Goal: Task Accomplishment & Management: Complete application form

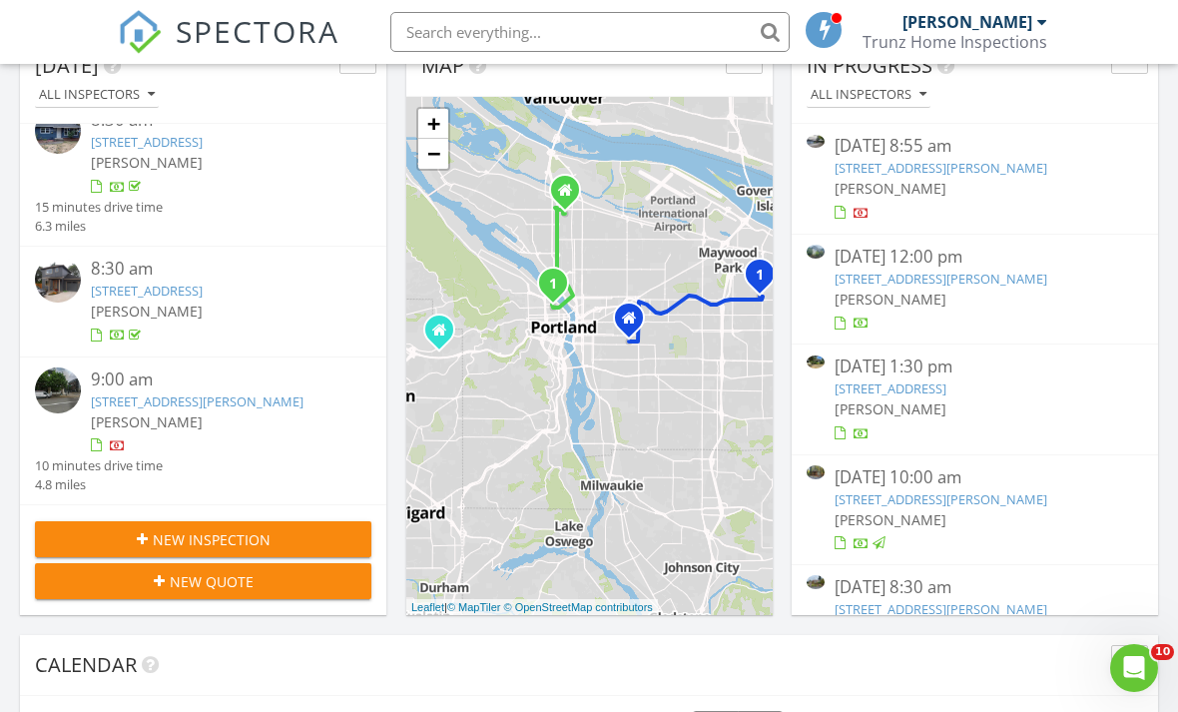
scroll to position [267, 0]
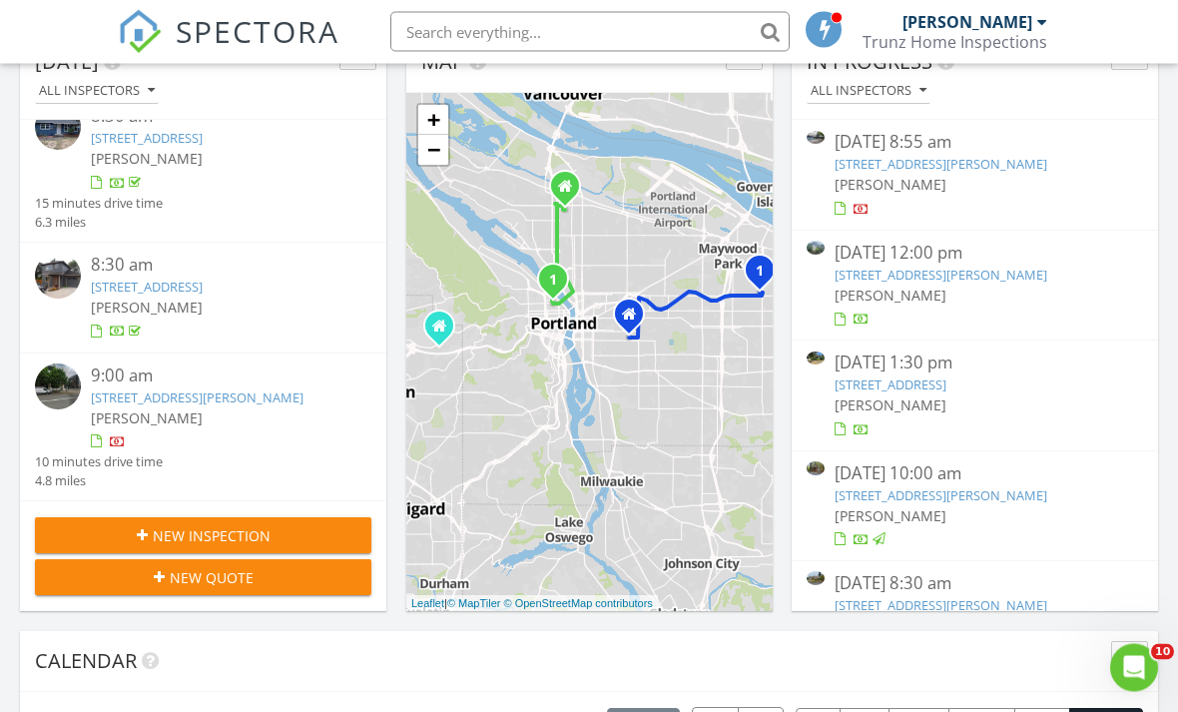
click at [307, 532] on div "New Inspection" at bounding box center [203, 536] width 305 height 21
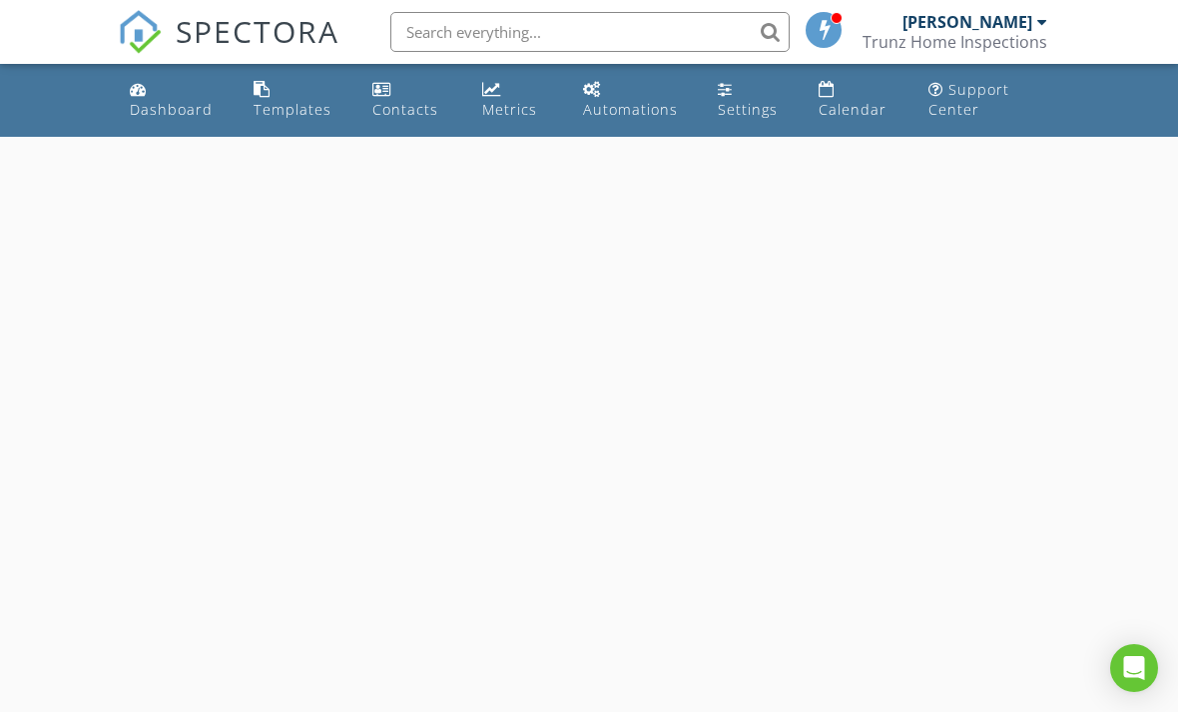
select select "7"
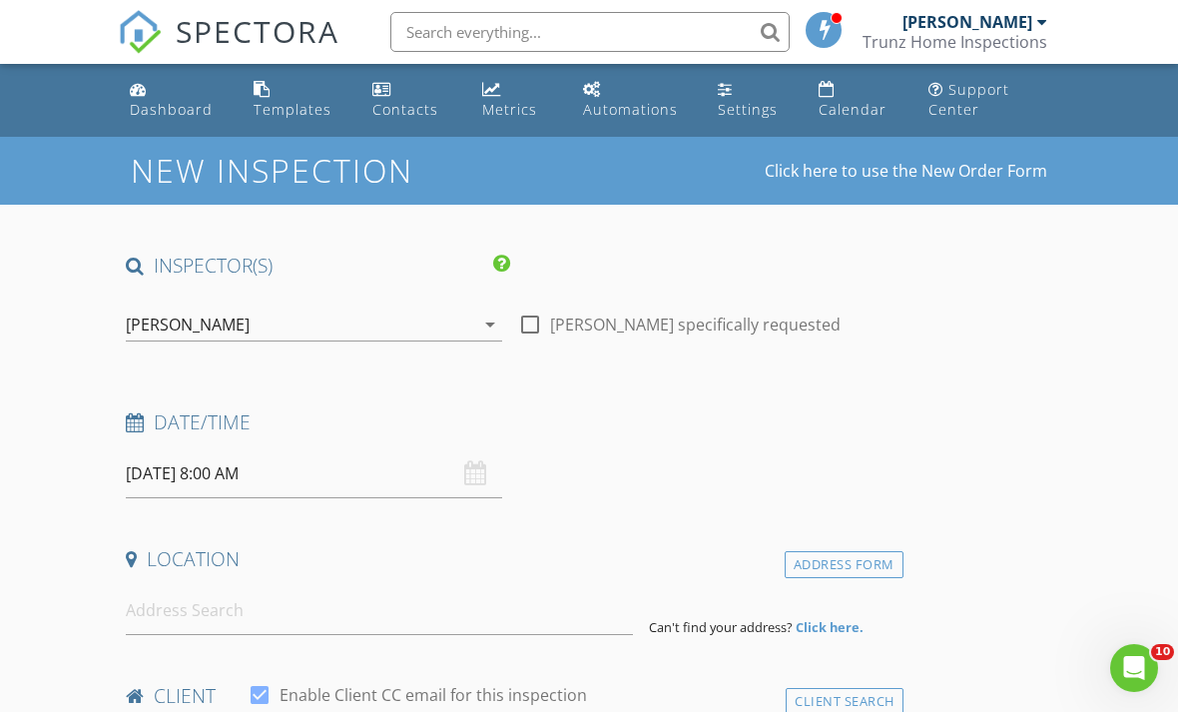
click at [194, 475] on input "08/28/2025 8:00 AM" at bounding box center [314, 473] width 376 height 49
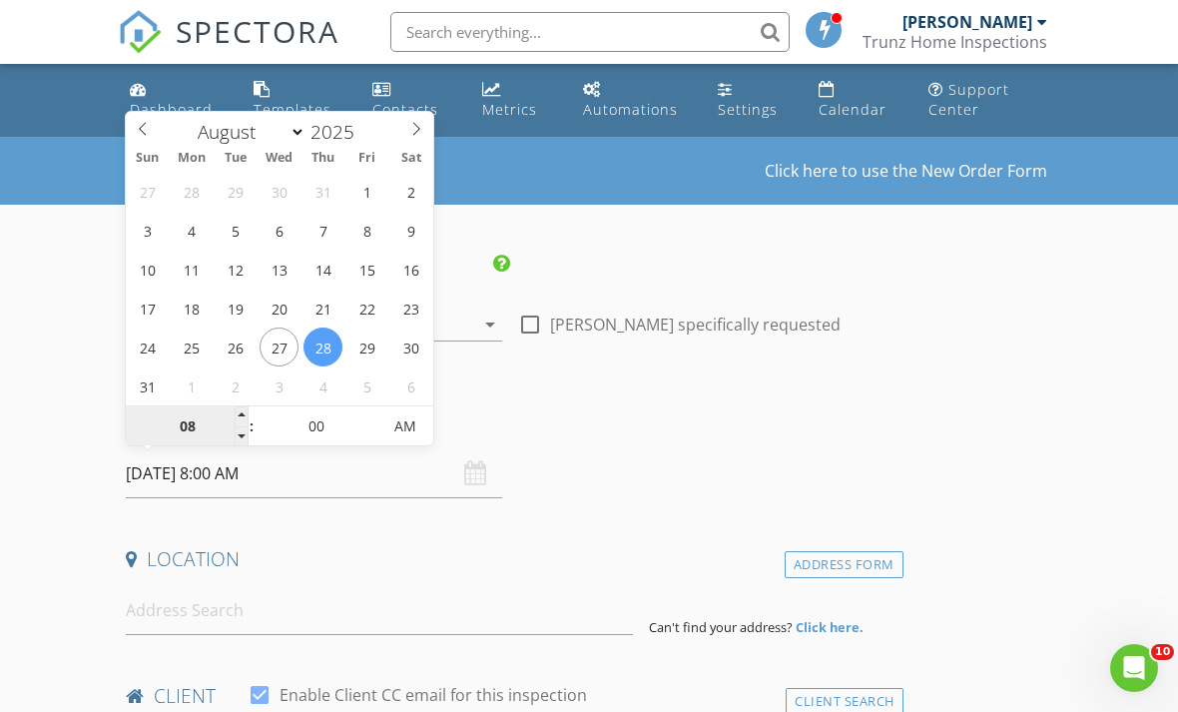
click at [193, 426] on input "08" at bounding box center [187, 427] width 123 height 40
click at [322, 433] on input "00" at bounding box center [316, 427] width 123 height 40
type input "09"
type input "08/28/2025 9:00 AM"
type input "30"
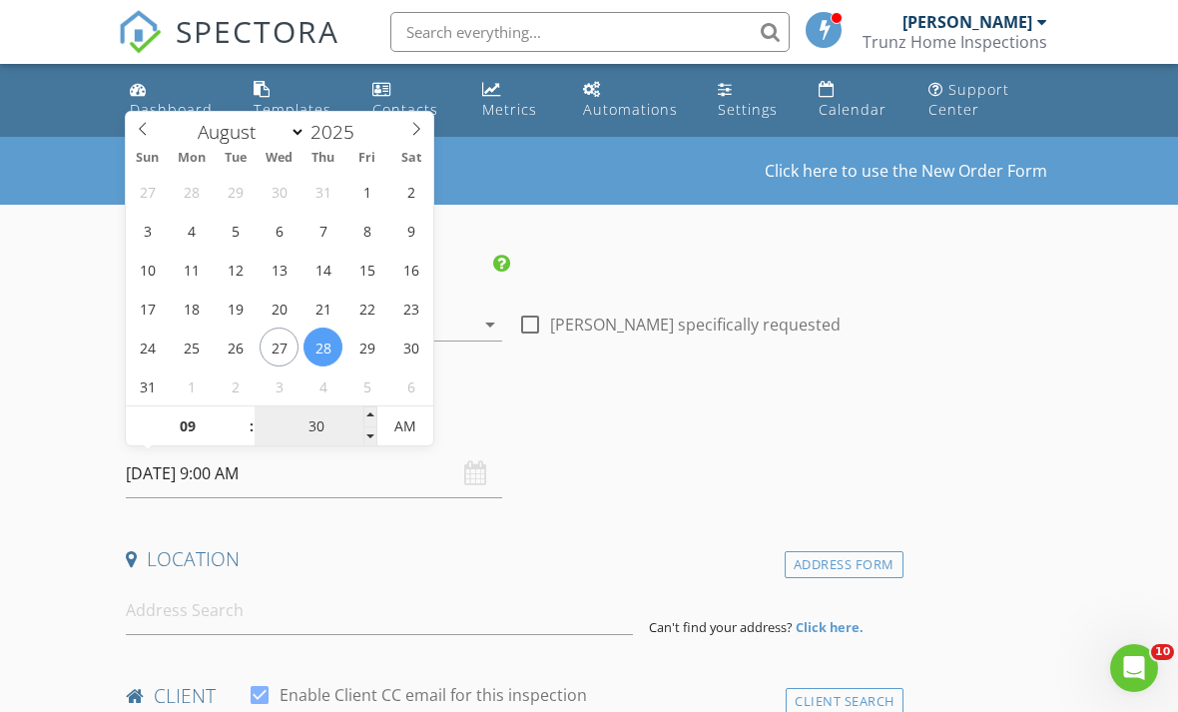
type input "08/28/2025 9:30 AM"
click at [229, 601] on input at bounding box center [379, 610] width 507 height 49
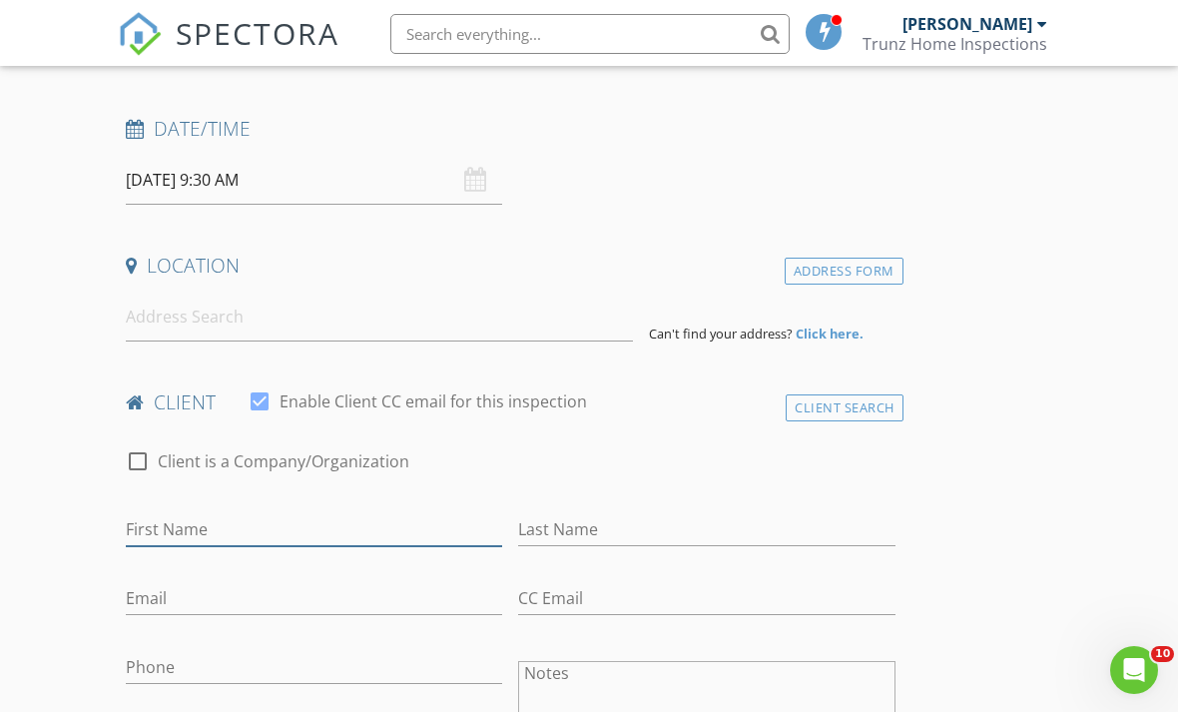
click at [226, 522] on input "First Name" at bounding box center [314, 527] width 376 height 33
click at [179, 521] on input "First Name" at bounding box center [314, 529] width 376 height 33
paste input "Andrew Pedder"
type input "Andrew"
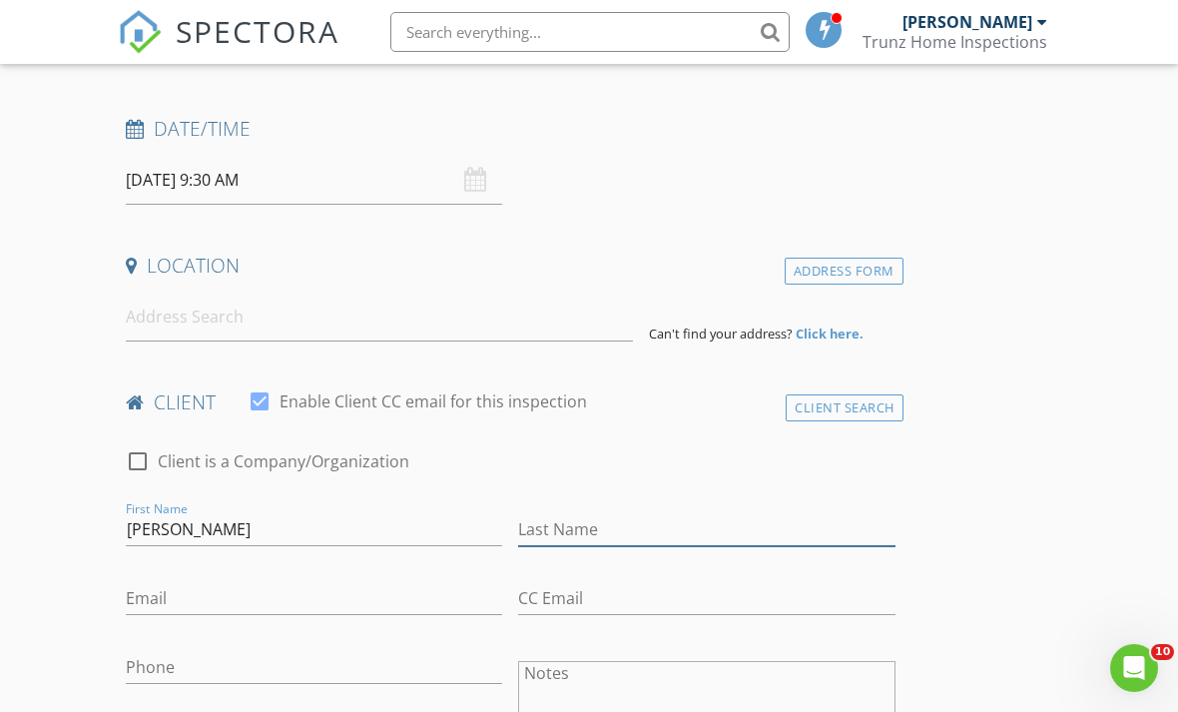
click at [607, 520] on input "Last Name" at bounding box center [706, 529] width 376 height 33
click at [583, 531] on input "Last Name" at bounding box center [706, 529] width 376 height 33
paste input "Andrew Pedder"
click at [580, 530] on input "Andrew Pedder" at bounding box center [706, 529] width 376 height 33
type input "Pedder"
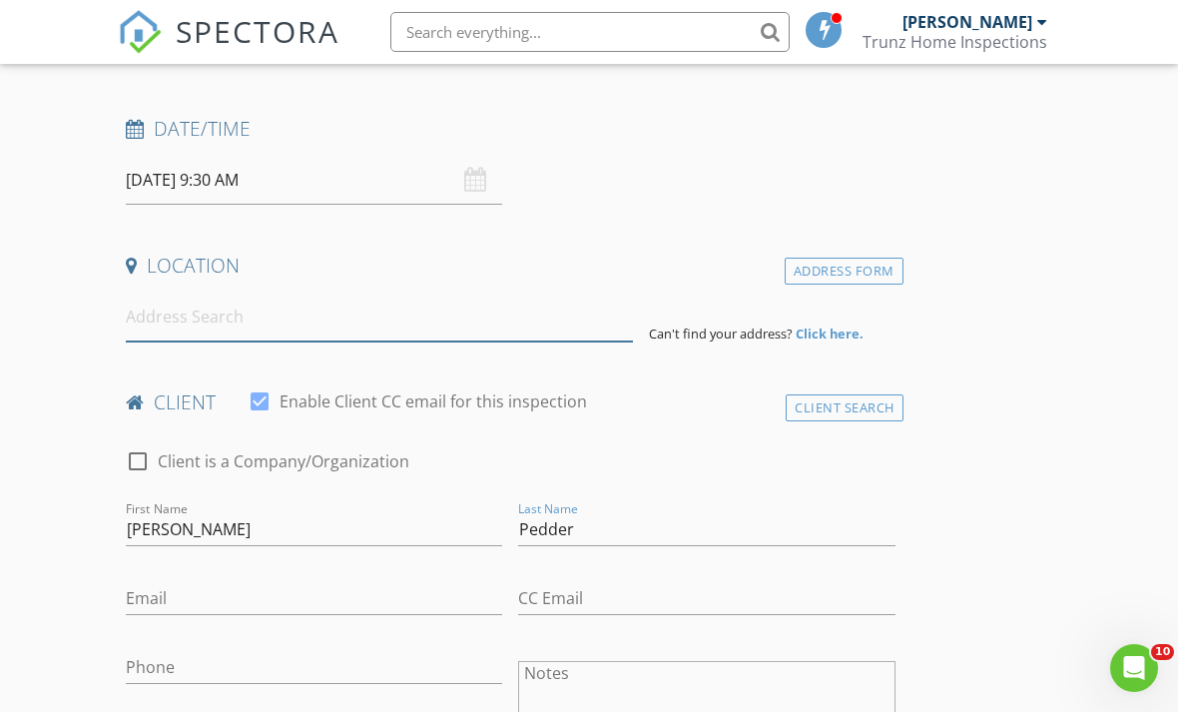
click at [263, 323] on input at bounding box center [379, 317] width 507 height 49
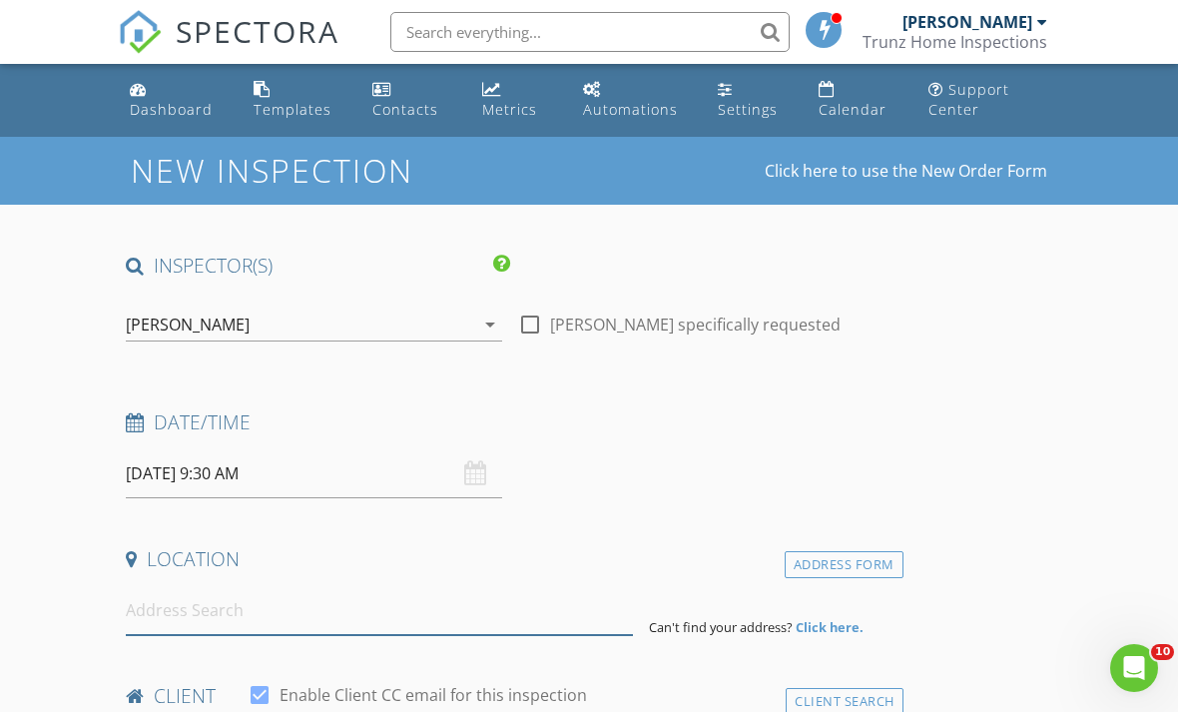
click at [169, 610] on input at bounding box center [379, 610] width 507 height 49
paste input "57 Bob Ln Oceanside, CA, United States"
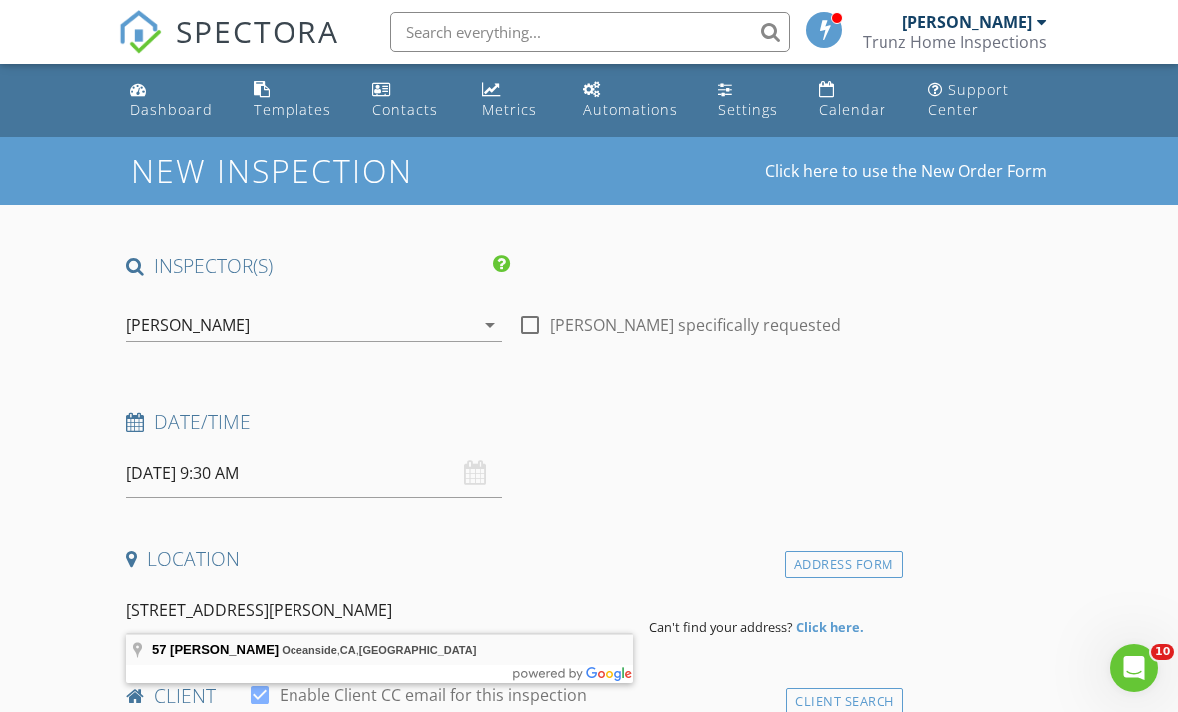
type input "57 Bob Ln, Oceanside, CA, United States"
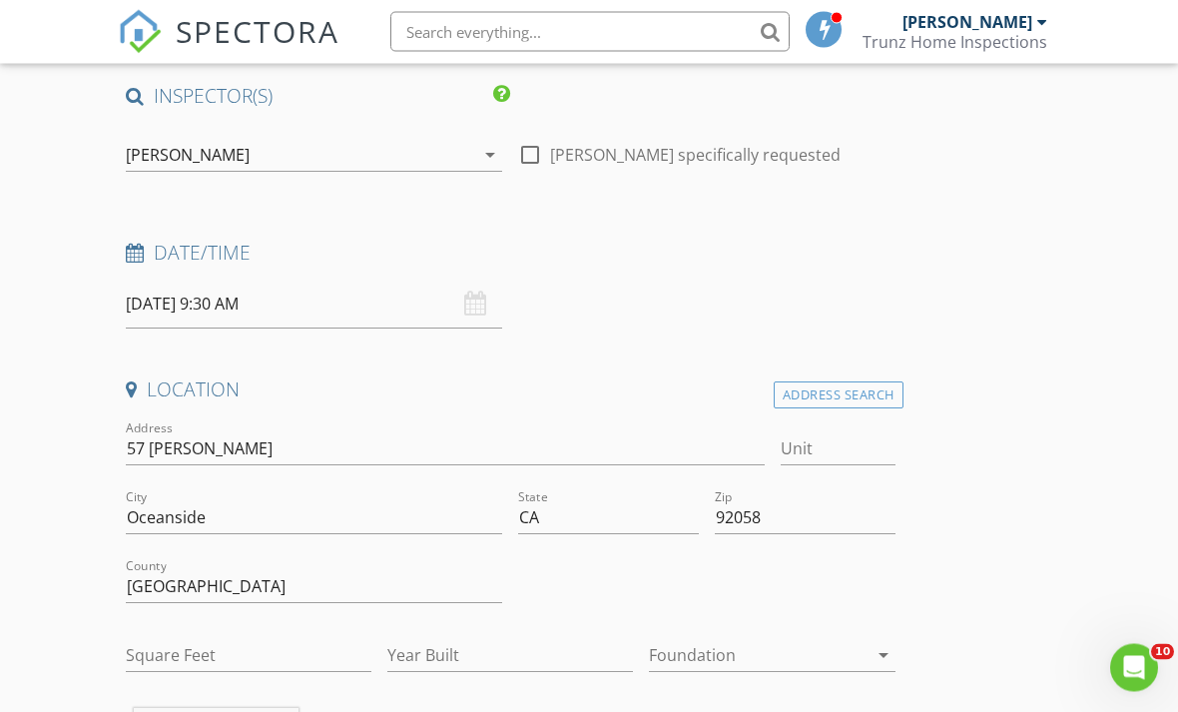
scroll to position [170, 0]
click at [861, 447] on input "Unit" at bounding box center [838, 448] width 115 height 33
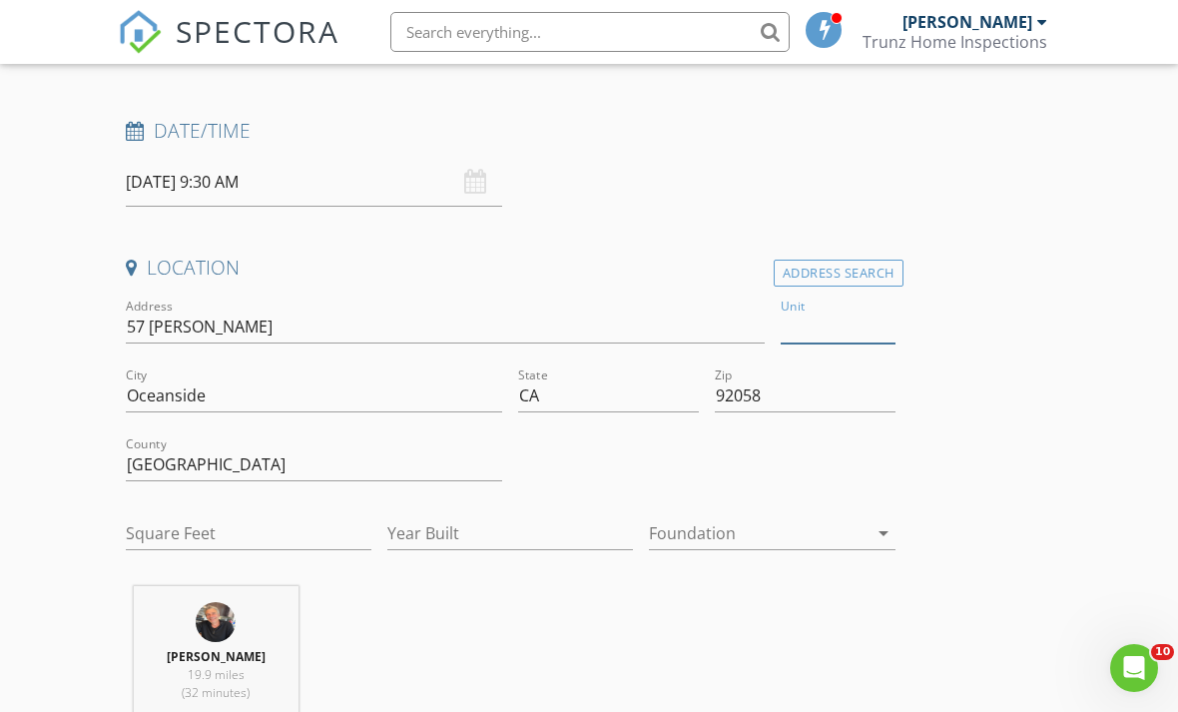
scroll to position [291, 0]
click at [212, 530] on input "Square Feet" at bounding box center [249, 534] width 246 height 33
type input "960"
click at [461, 510] on div "Year Built" at bounding box center [510, 537] width 246 height 65
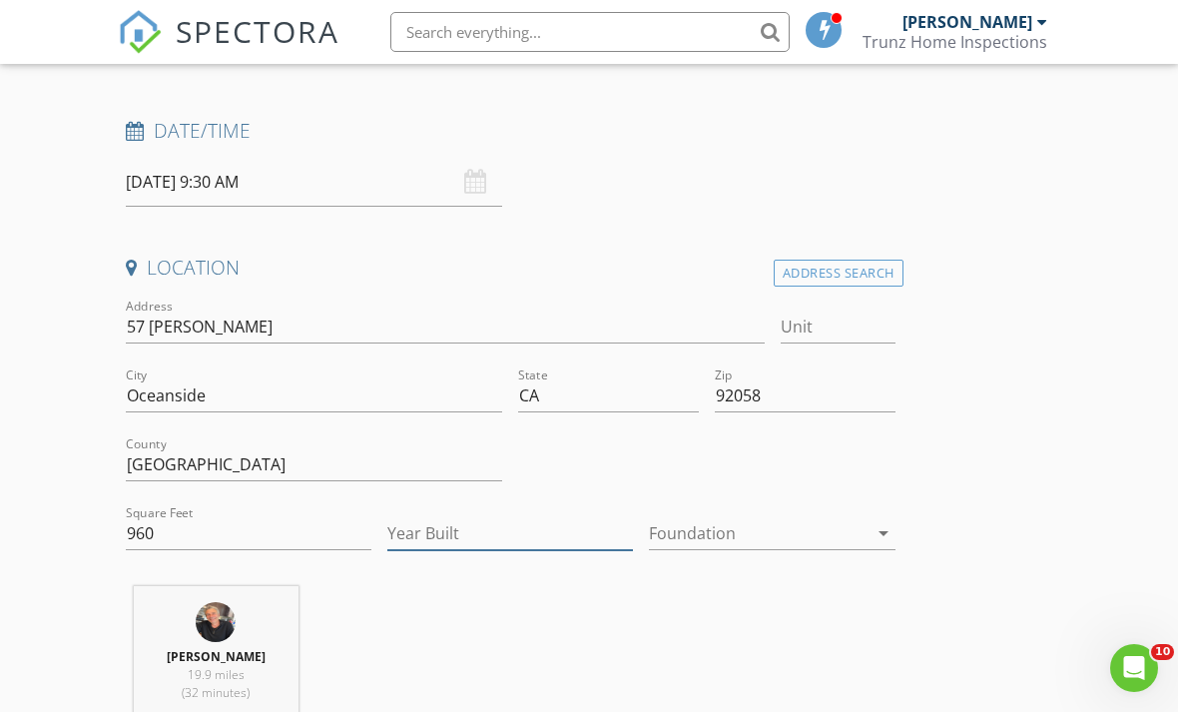
click at [439, 528] on input "Year Built" at bounding box center [510, 533] width 246 height 33
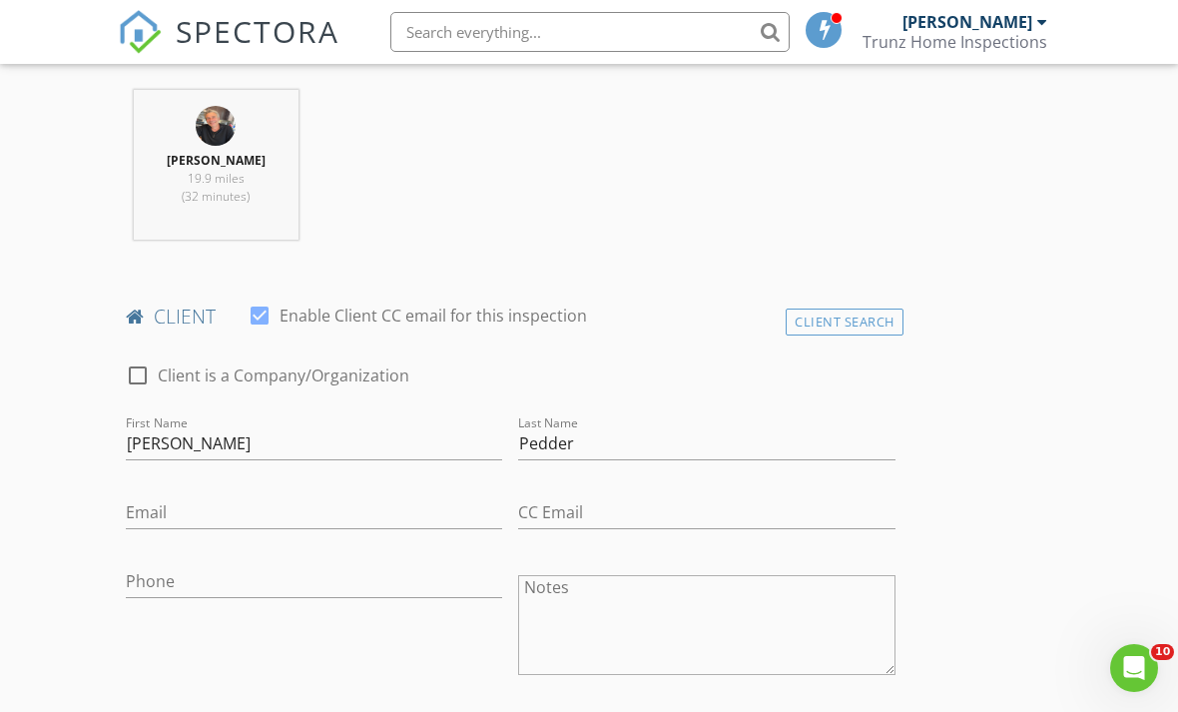
scroll to position [817, 0]
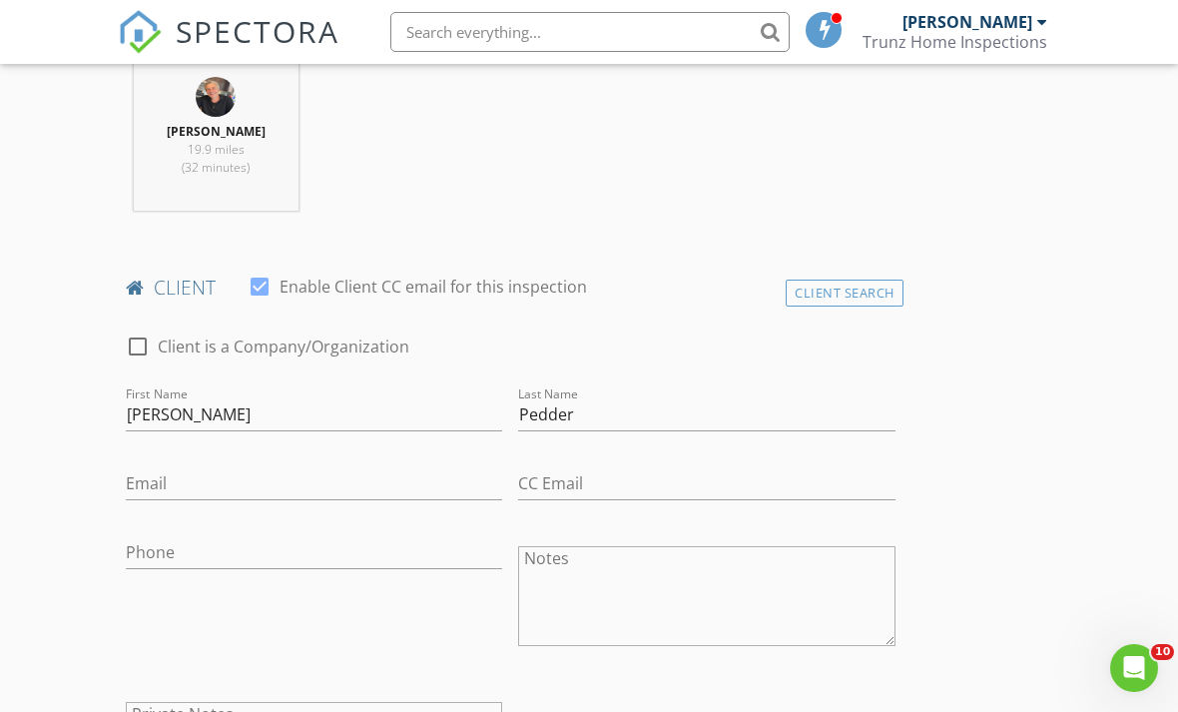
type input "1977"
click at [283, 494] on input "Email" at bounding box center [314, 483] width 376 height 33
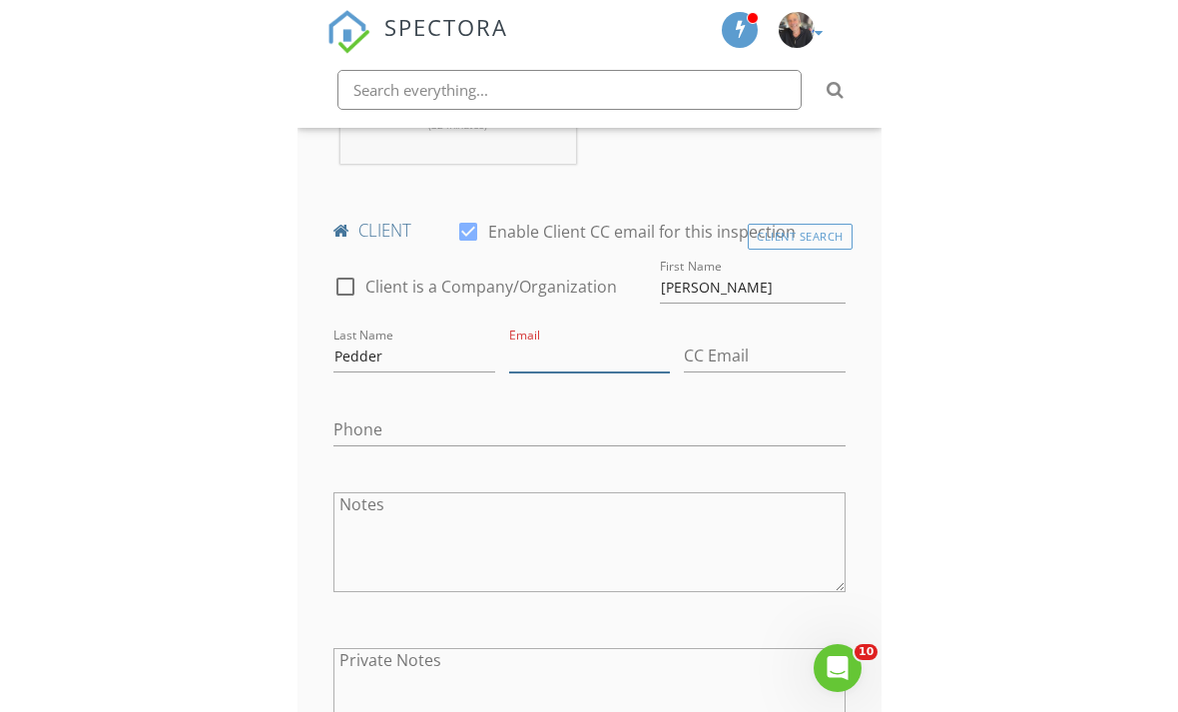
scroll to position [942, 0]
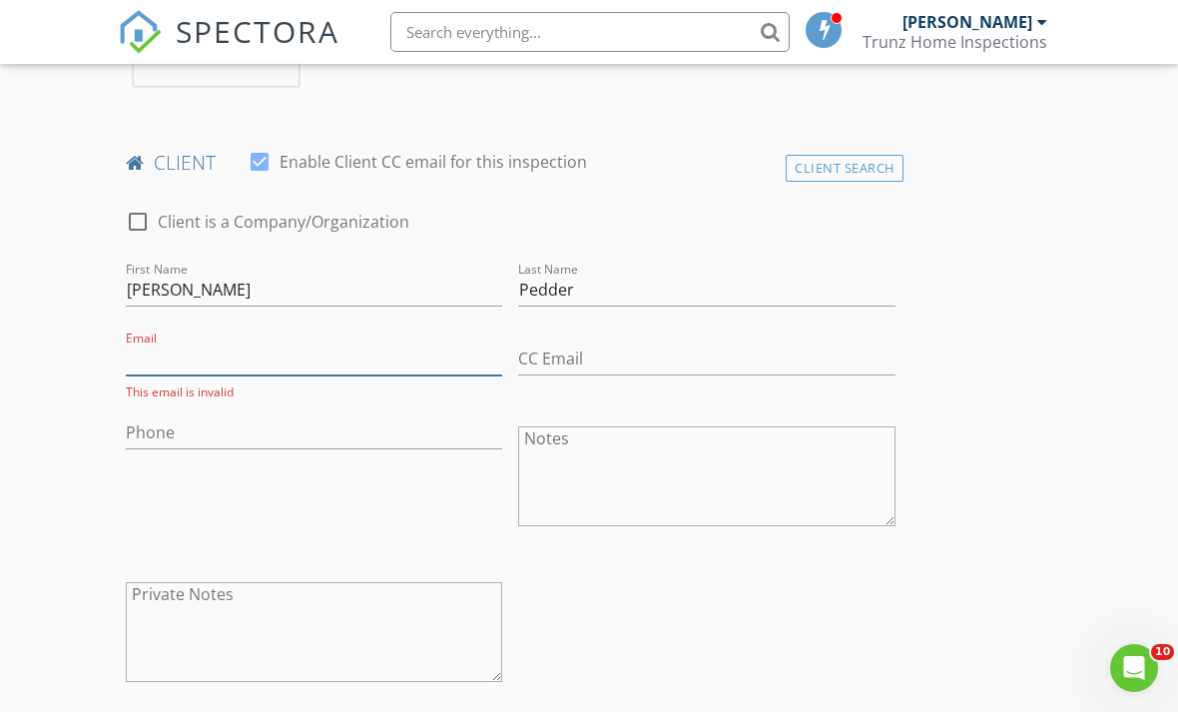
click at [167, 356] on input "Email" at bounding box center [314, 359] width 376 height 33
paste input "andrew_pedder@hotmail.com"
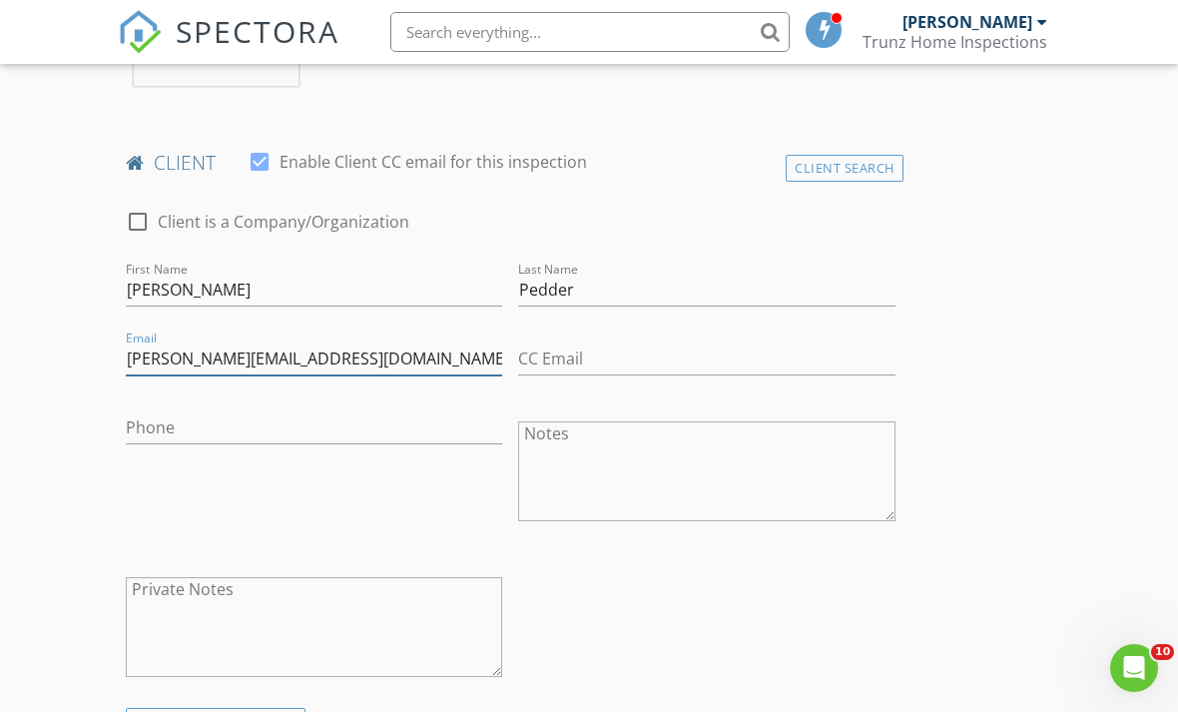
type input "andrew_pedder@hotmail.com"
click at [385, 423] on input "Phone" at bounding box center [314, 427] width 376 height 33
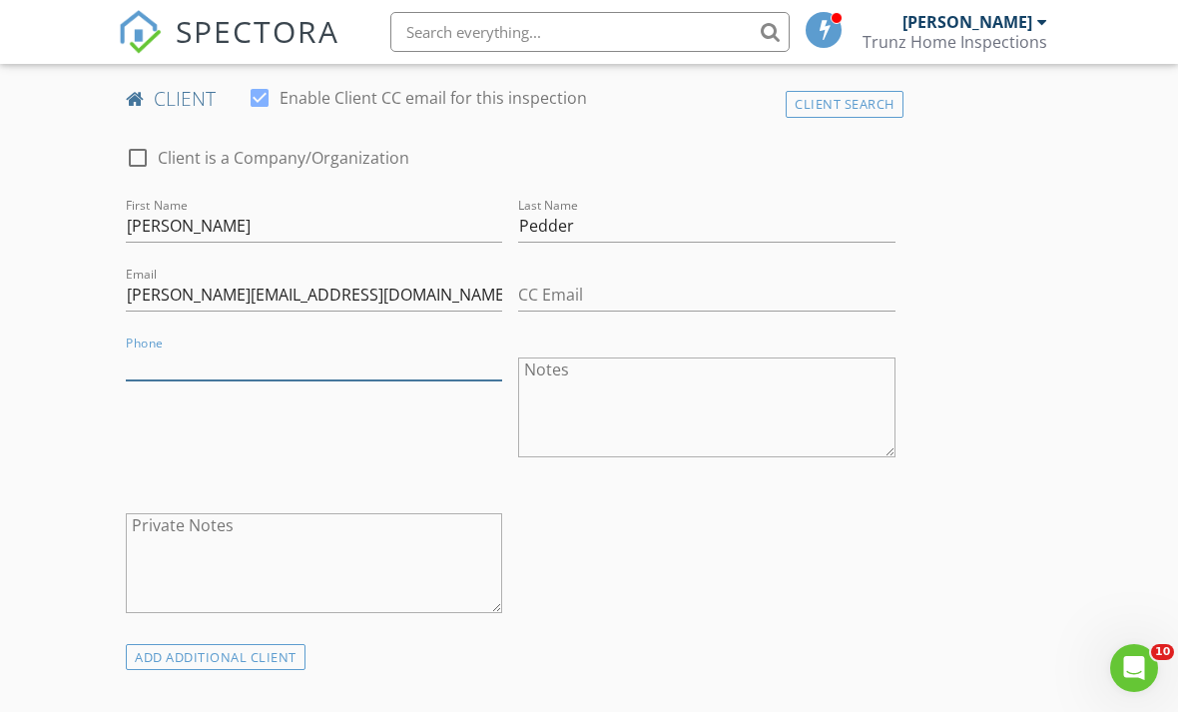
click at [183, 361] on input "Phone" at bounding box center [314, 364] width 376 height 33
paste input "949-235-9471"
type input "949-235-9471"
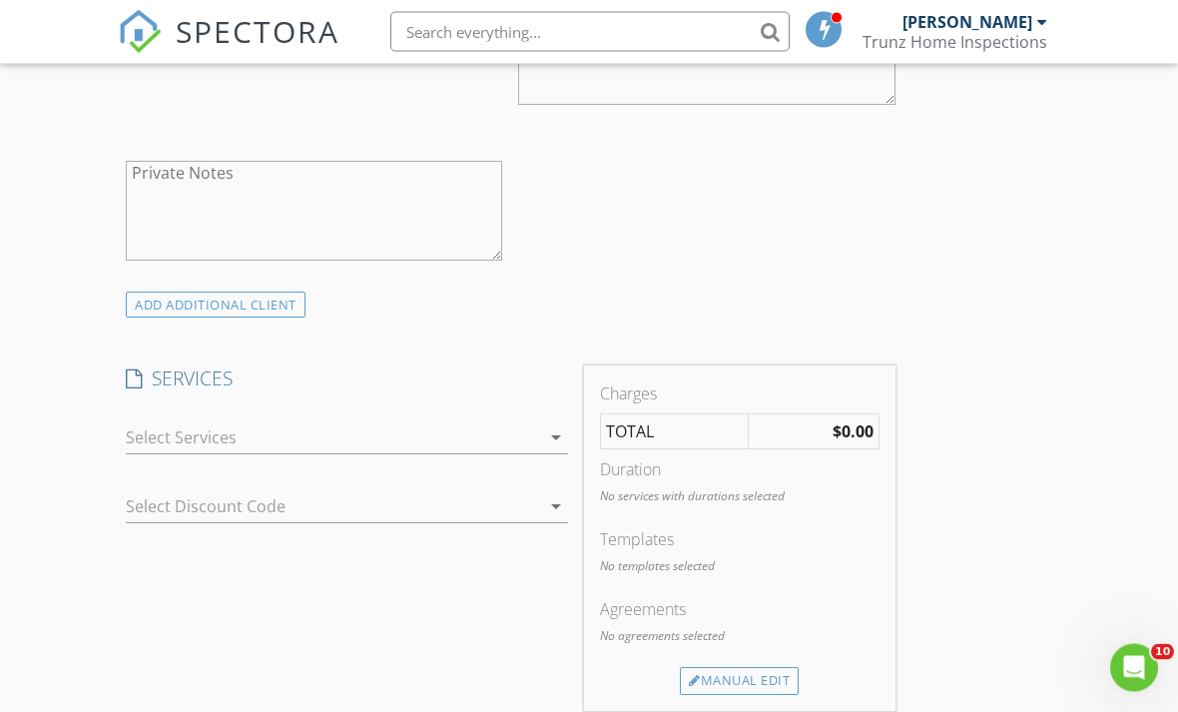
scroll to position [1356, 0]
click at [766, 692] on div "Manual Edit" at bounding box center [739, 683] width 119 height 28
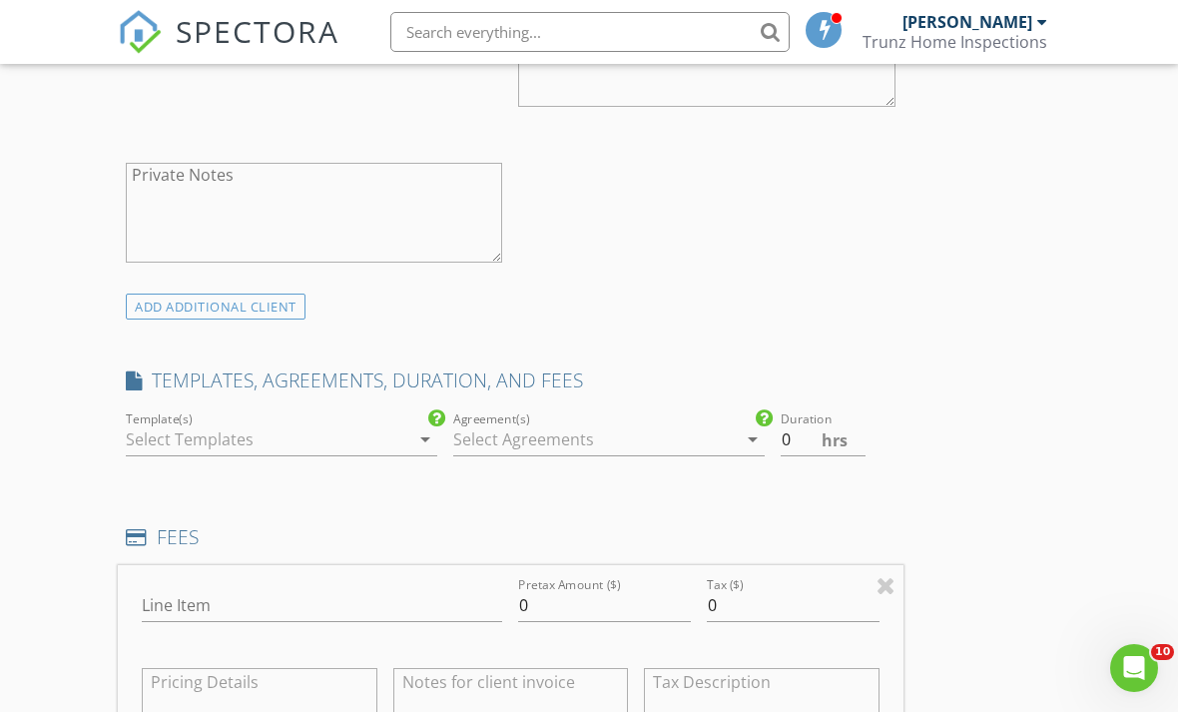
click at [429, 428] on icon "arrow_drop_down" at bounding box center [425, 439] width 24 height 24
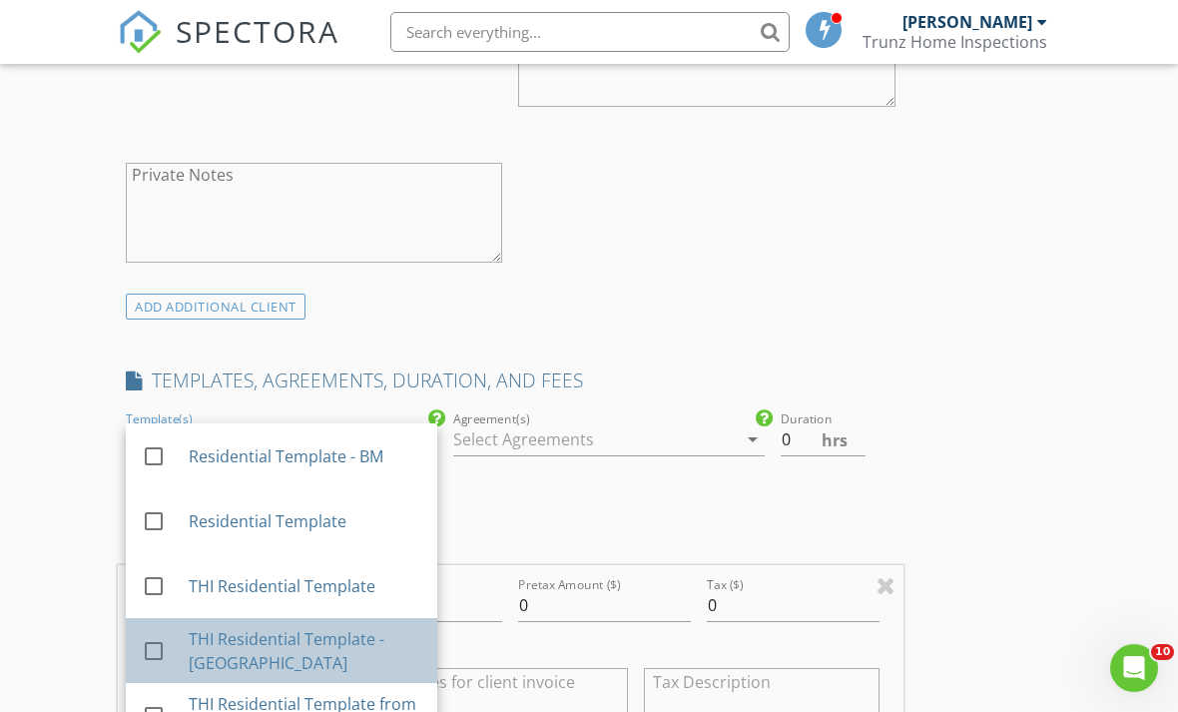
click at [359, 647] on div "THI Residential Template - Cali" at bounding box center [305, 651] width 233 height 48
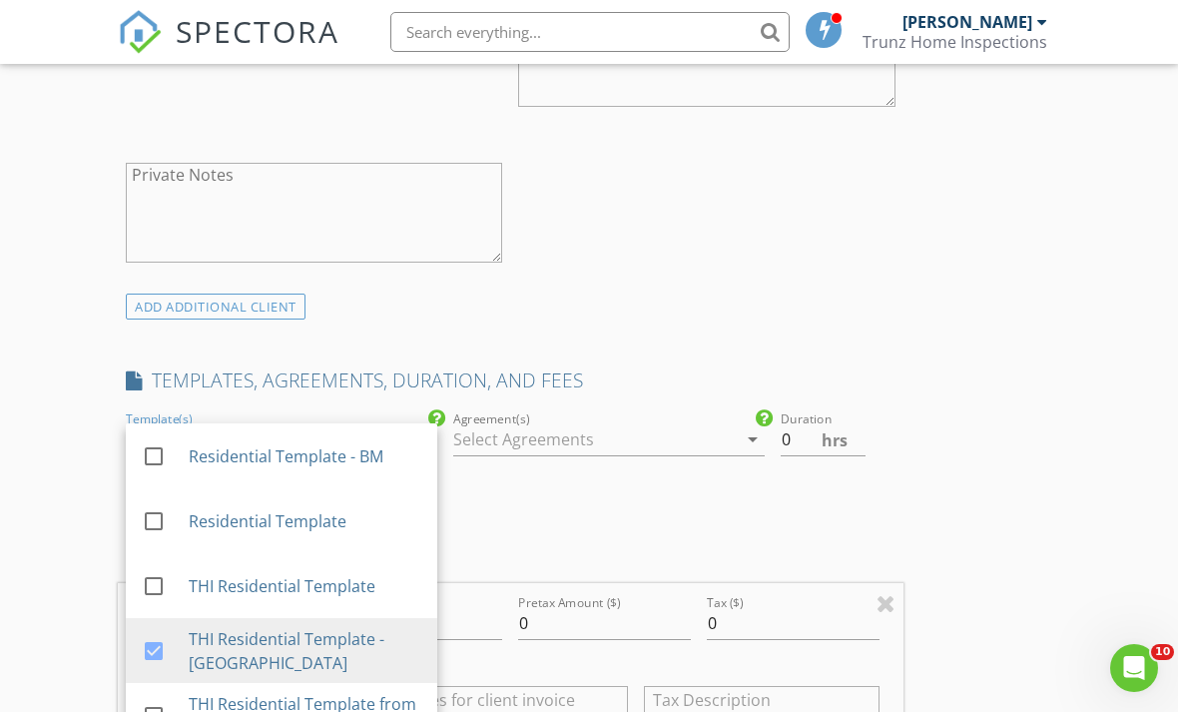
click at [749, 442] on icon "arrow_drop_down" at bounding box center [753, 439] width 24 height 24
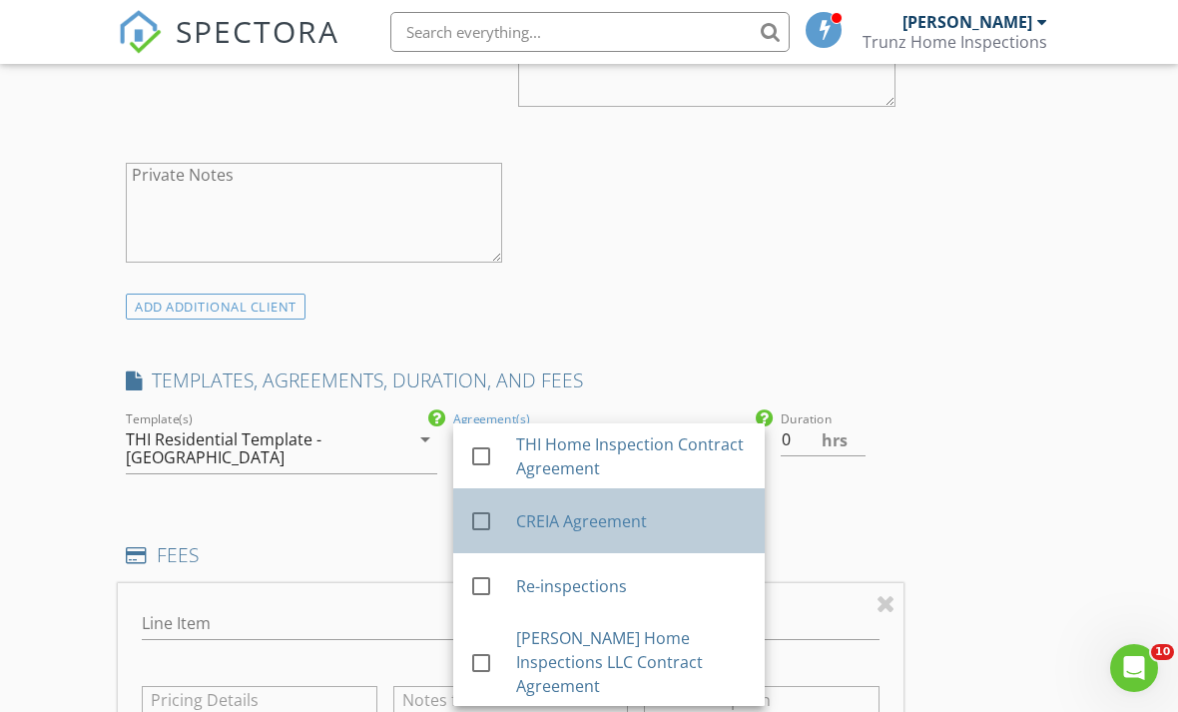
click at [645, 519] on div "CREIA Agreement" at bounding box center [631, 521] width 233 height 24
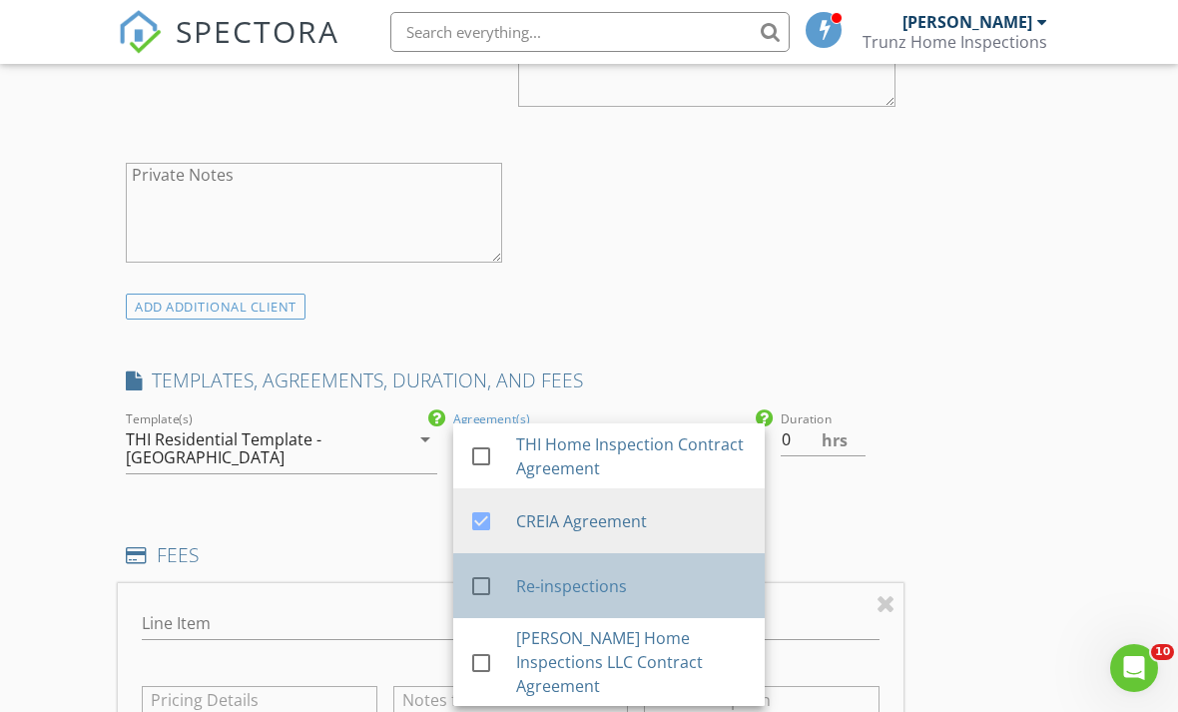
click at [496, 582] on div at bounding box center [481, 586] width 34 height 34
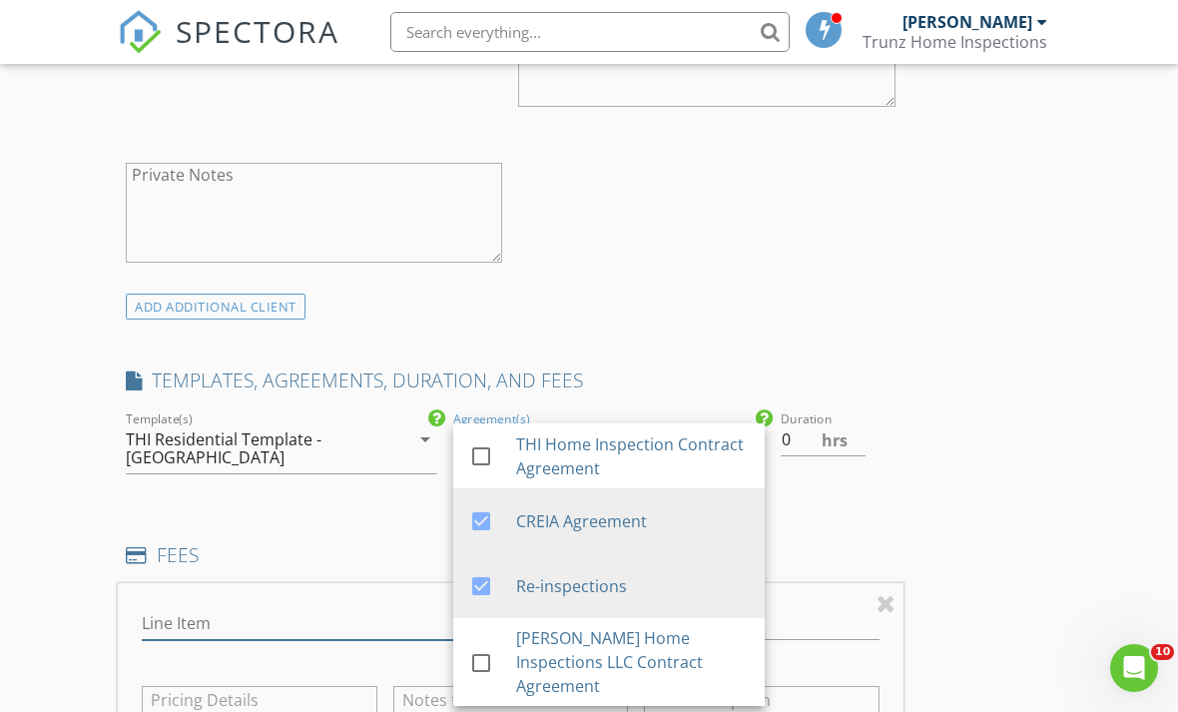
click at [252, 607] on input "Line Item" at bounding box center [322, 623] width 361 height 33
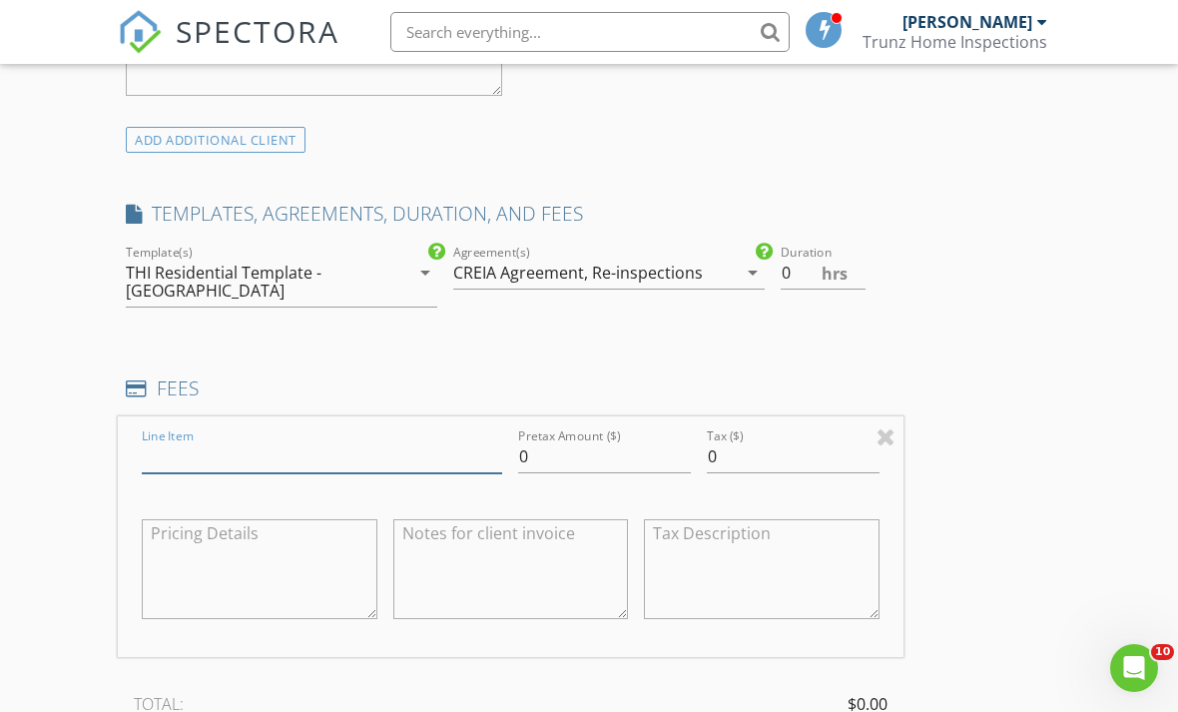
scroll to position [1521, 0]
type input "Manufactured home inspection"
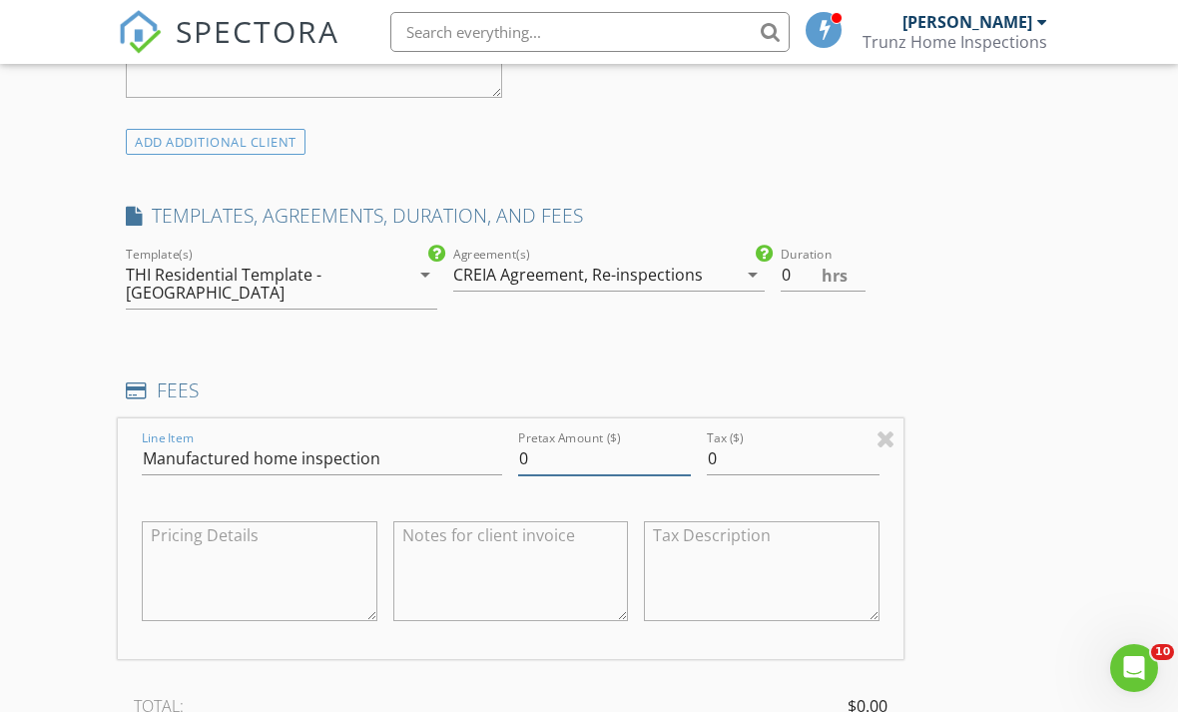
click at [573, 442] on input "0" at bounding box center [604, 458] width 173 height 33
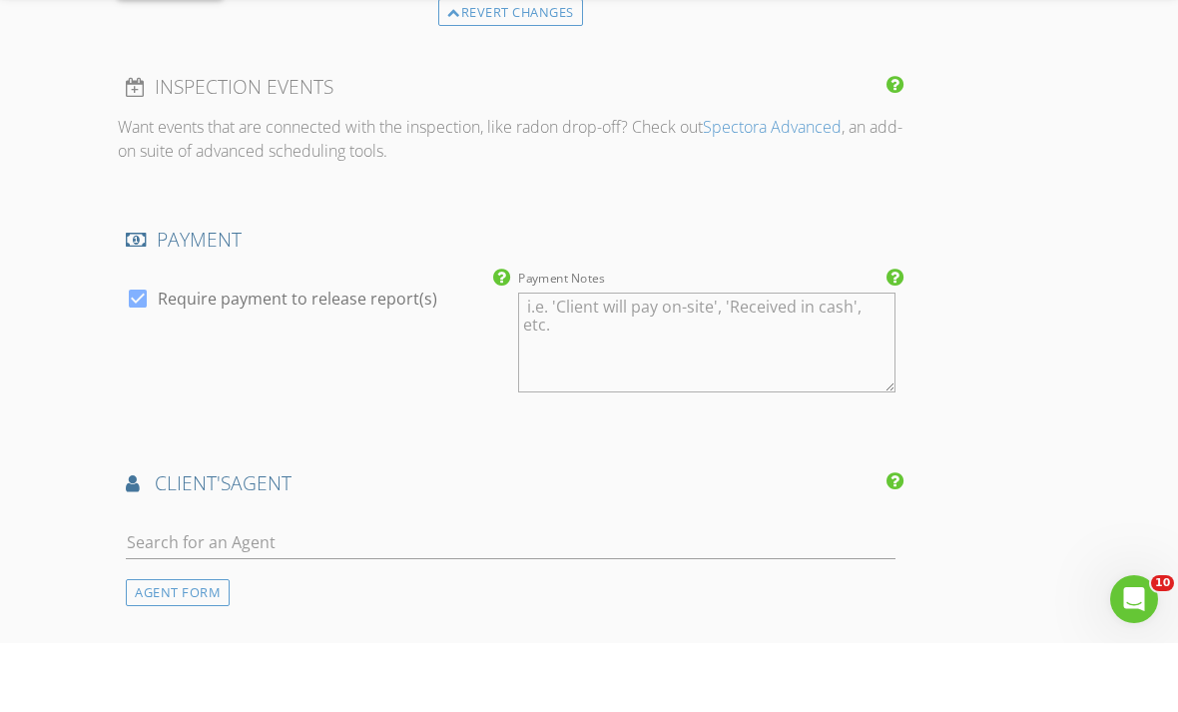
scroll to position [2210, 0]
type input "525"
click at [275, 595] on input "text" at bounding box center [511, 611] width 770 height 33
click at [201, 648] on div "AGENT FORM" at bounding box center [178, 661] width 104 height 27
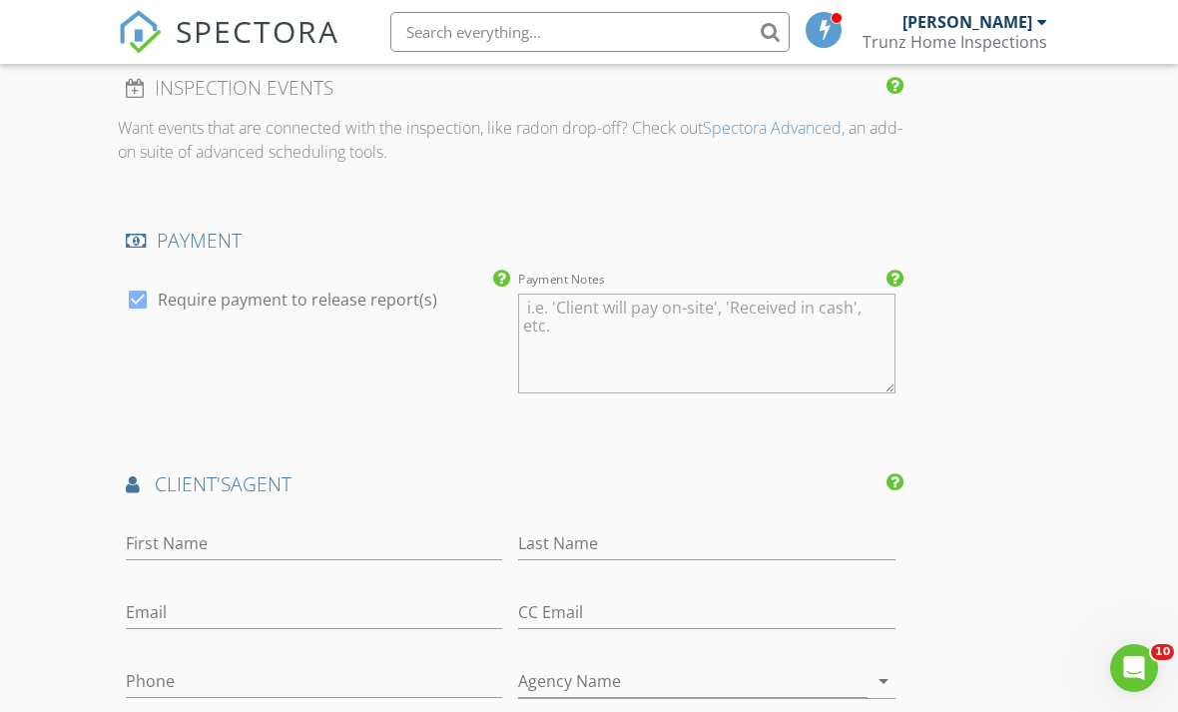
scroll to position [2409, 0]
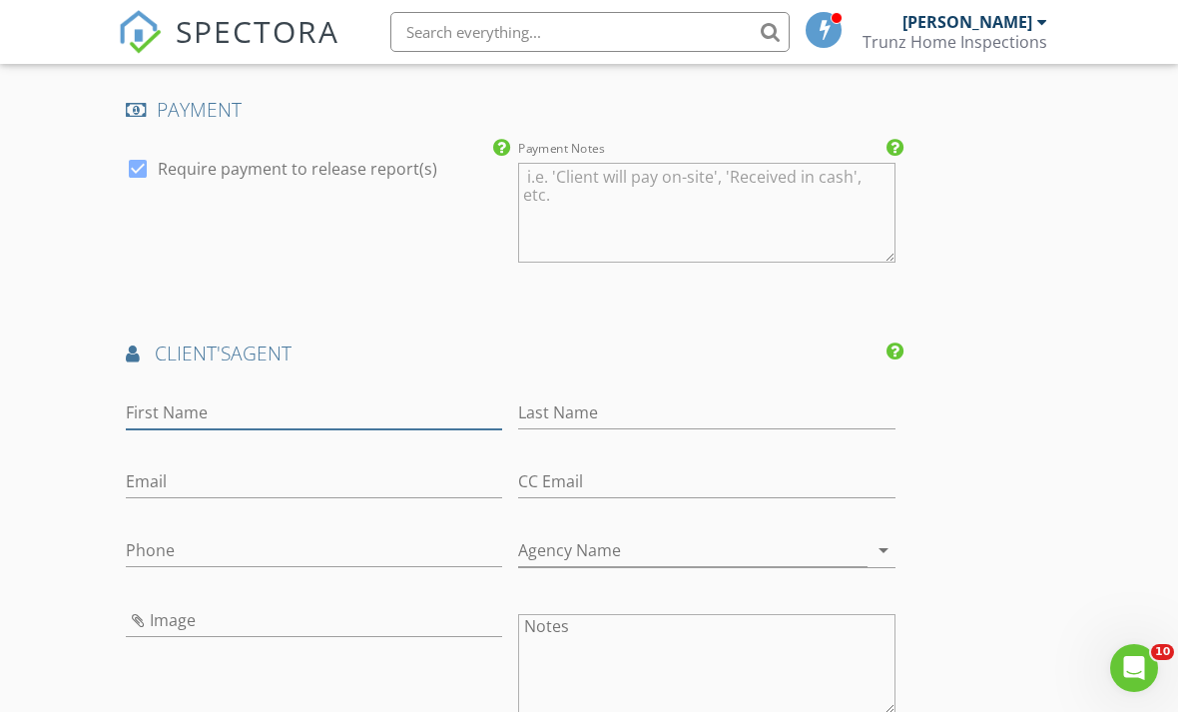
click at [180, 396] on input "First Name" at bounding box center [314, 412] width 376 height 33
paste input "Adam Nogueira"
type input "Adam"
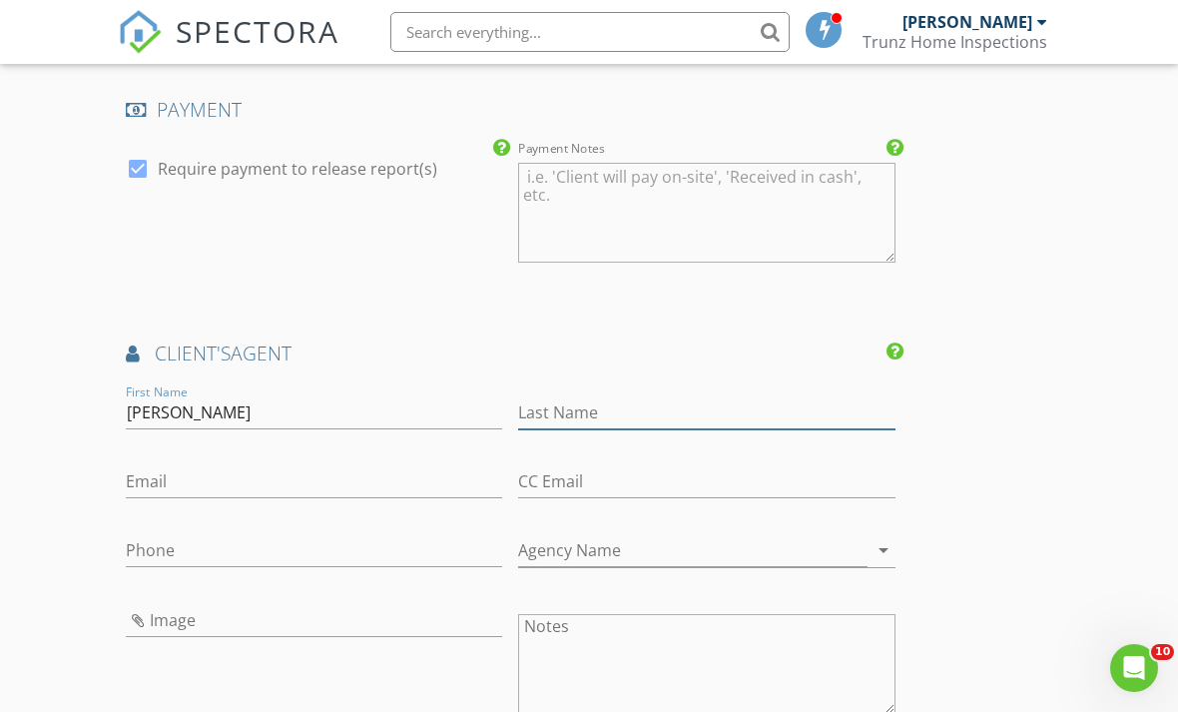
click at [594, 396] on input "Last Name" at bounding box center [706, 412] width 376 height 33
click at [589, 396] on input "Last Name" at bounding box center [706, 412] width 376 height 33
paste input "Adam Nogueira"
click at [574, 396] on input "Adam Nogueira" at bounding box center [706, 412] width 376 height 33
click at [734, 396] on input "Adam Nogueira" at bounding box center [706, 412] width 376 height 33
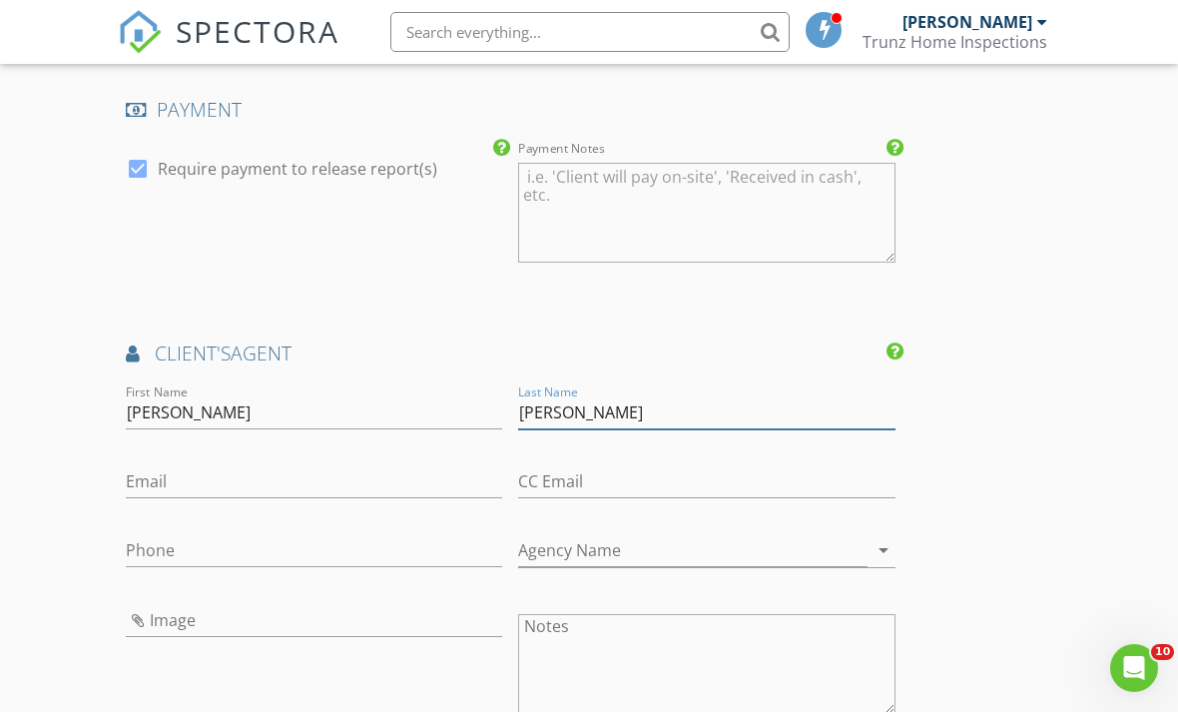
click at [700, 396] on input "Adam Nogueira" at bounding box center [706, 412] width 376 height 33
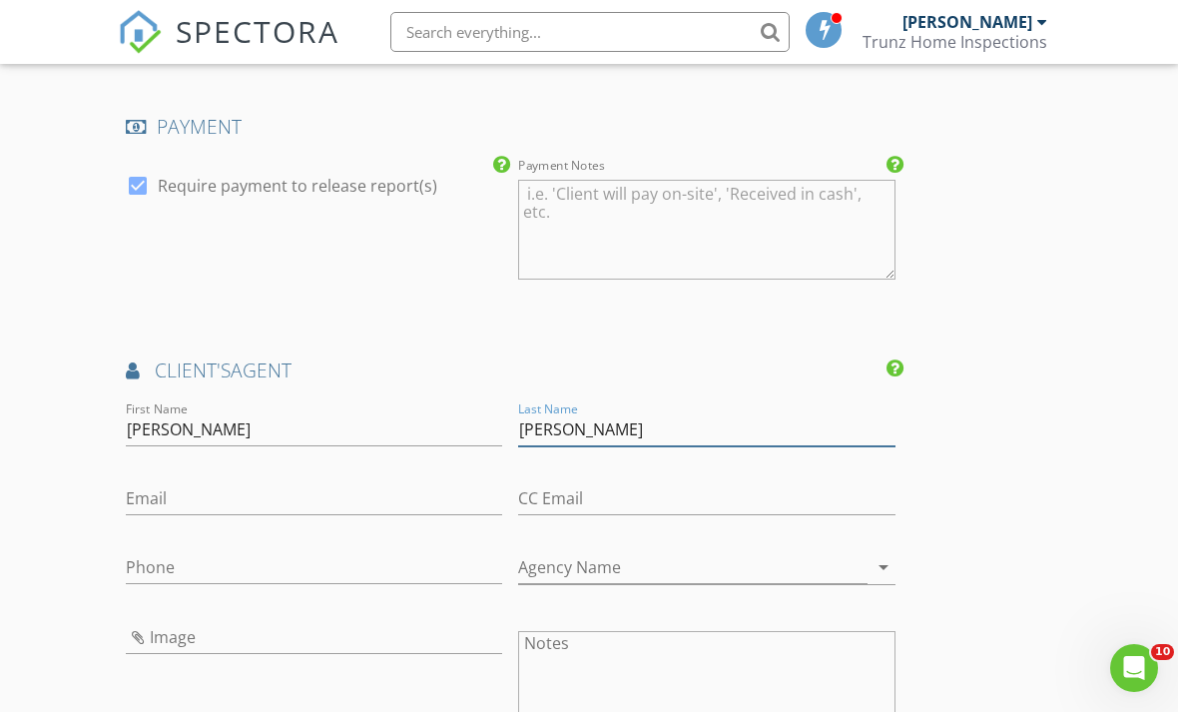
scroll to position [2392, 0]
click at [559, 414] on input "Adam Nogueira" at bounding box center [706, 429] width 376 height 33
type input "Nogueira"
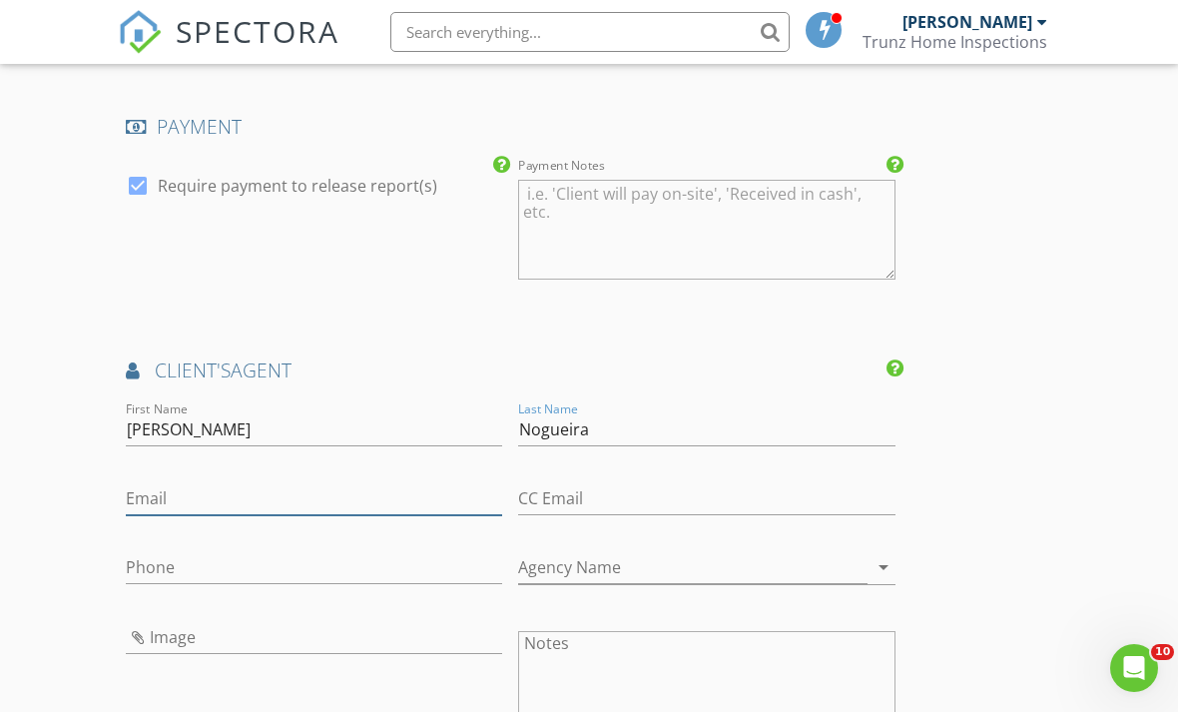
click at [190, 482] on input "Email" at bounding box center [314, 498] width 376 height 33
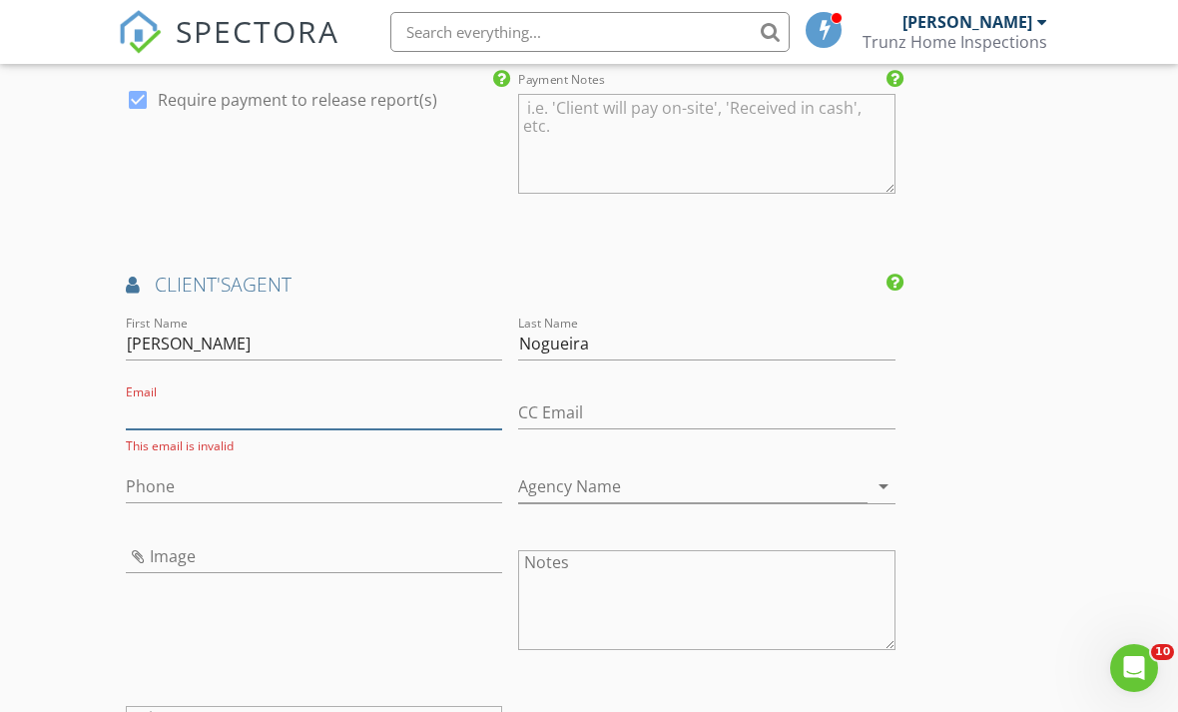
click at [170, 396] on input "Email" at bounding box center [314, 412] width 376 height 33
paste input "adamnogueirahomes@gmail.com"
type input "adamnogueirahomes@gmail.com"
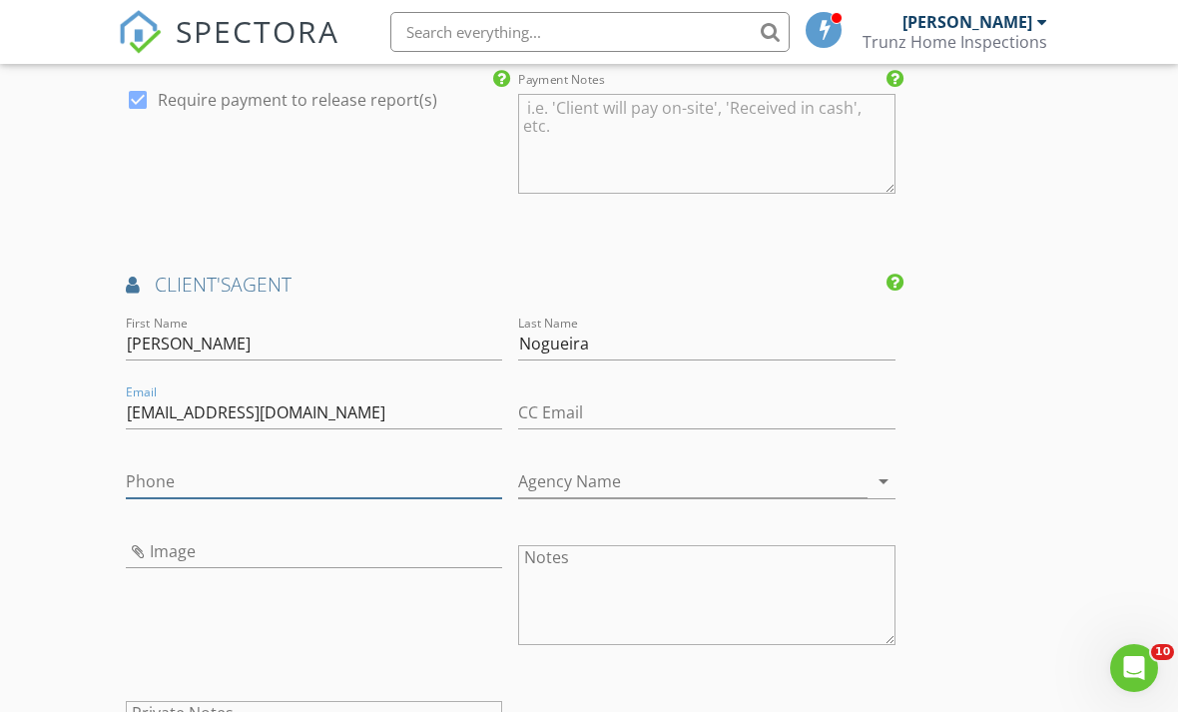
click at [250, 465] on input "Phone" at bounding box center [314, 481] width 376 height 33
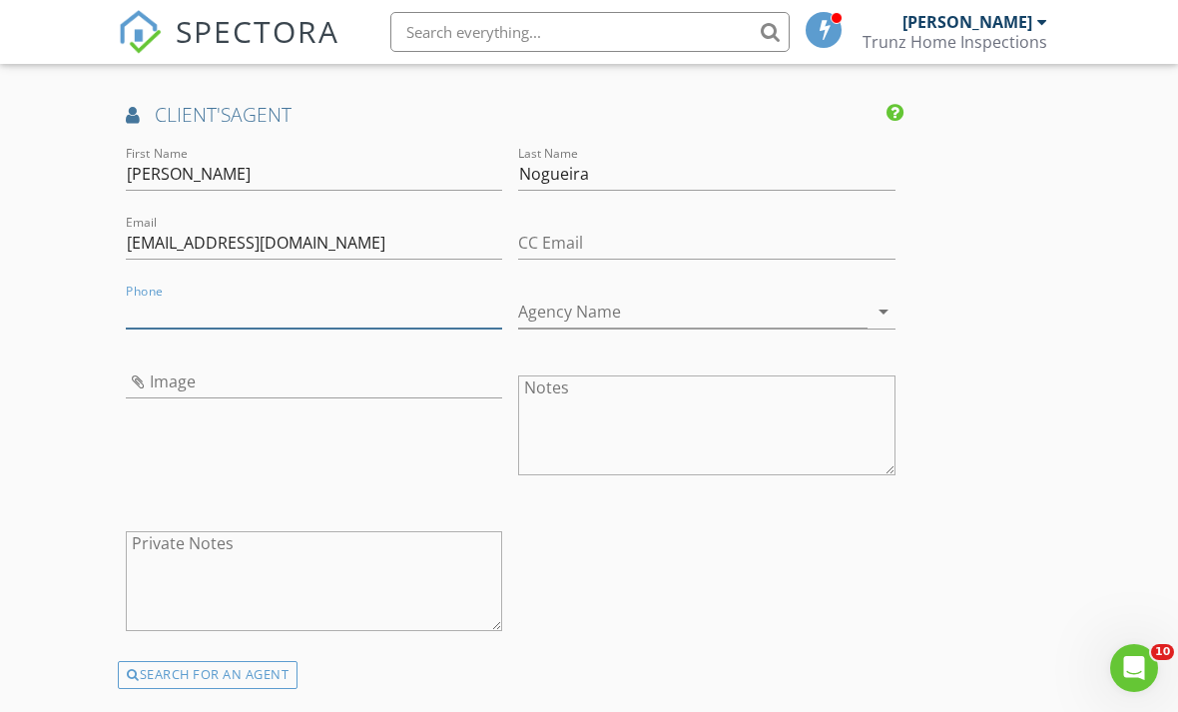
click at [189, 296] on input "Phone" at bounding box center [314, 312] width 376 height 33
click at [192, 296] on input "Phone" at bounding box center [314, 312] width 376 height 33
click at [175, 301] on input "Phone" at bounding box center [314, 312] width 376 height 33
paste input "760-535-5387"
type input "760-535-5387"
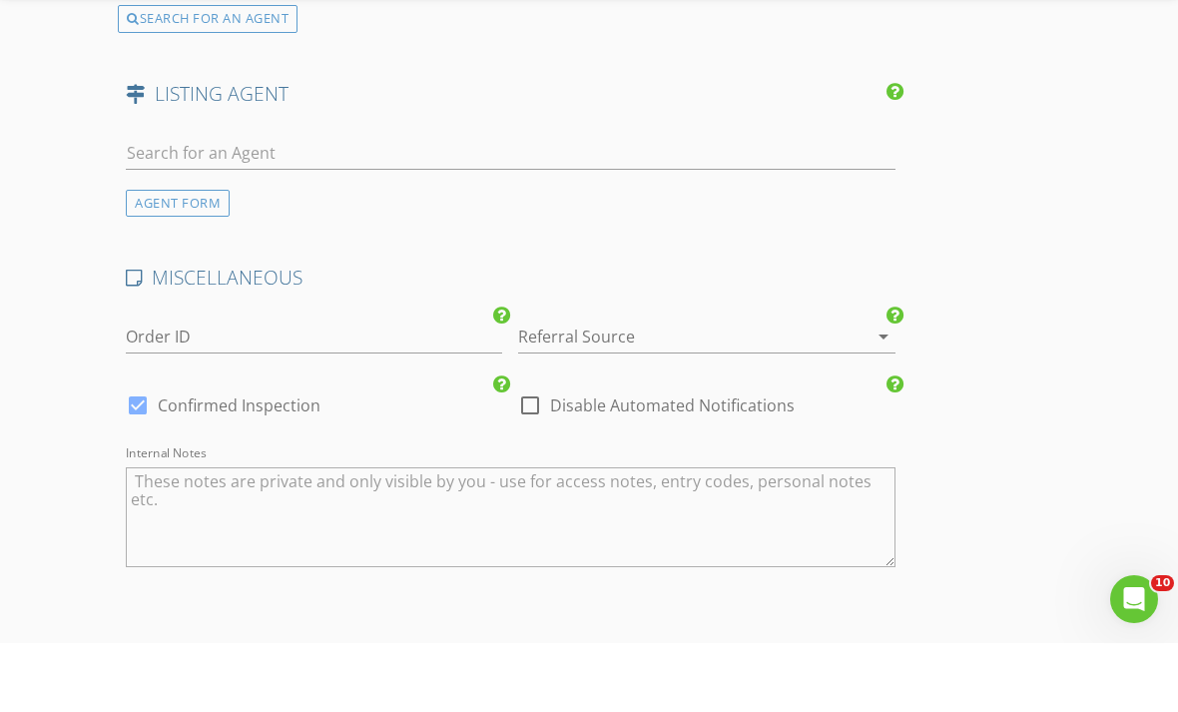
scroll to position [3522, 0]
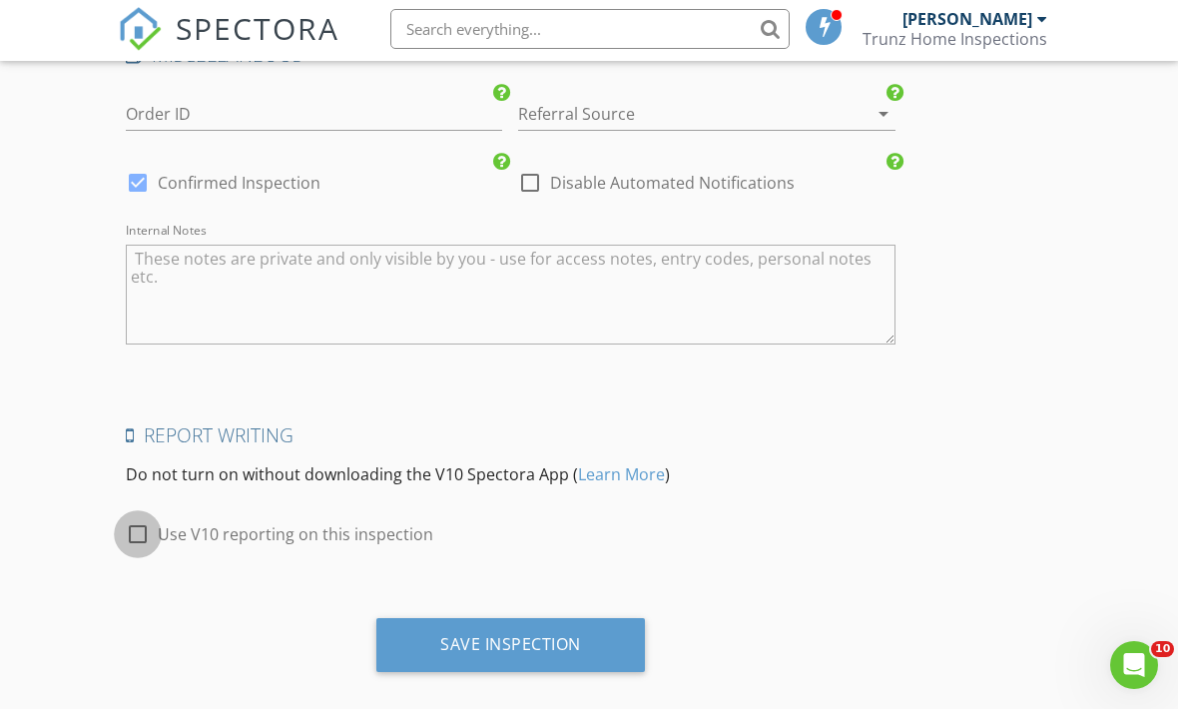
click at [140, 520] on div at bounding box center [138, 537] width 34 height 34
checkbox input "true"
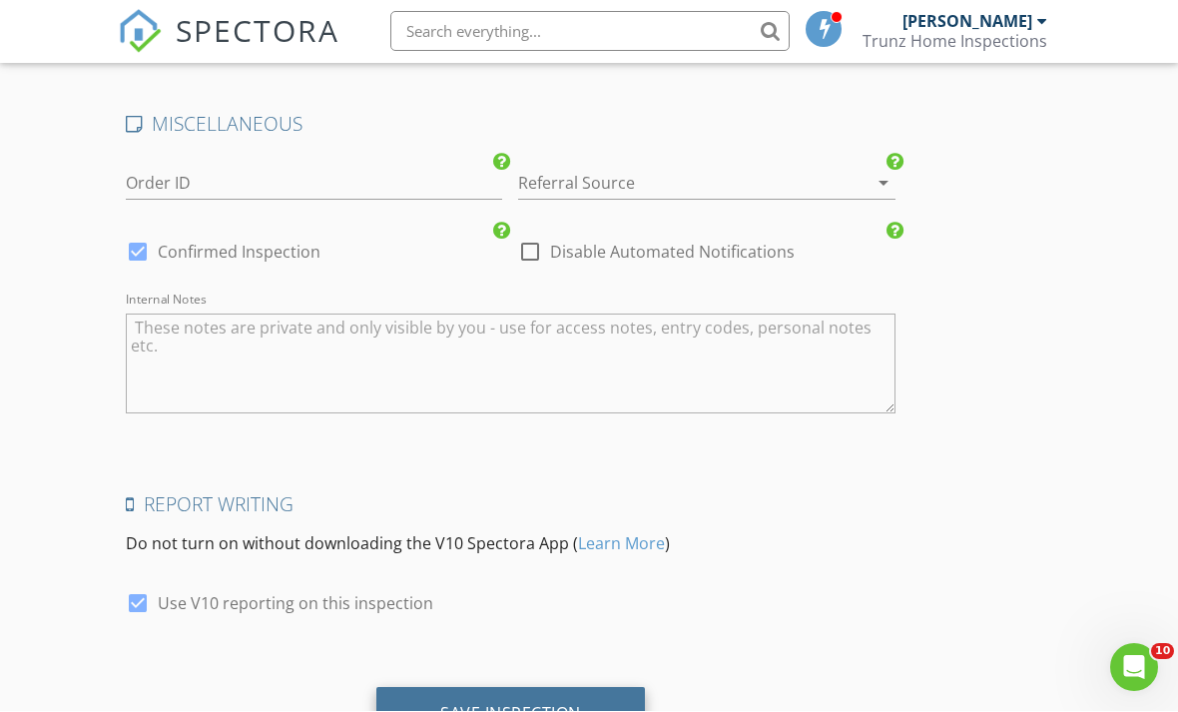
click at [537, 704] on div "Save Inspection" at bounding box center [510, 714] width 141 height 20
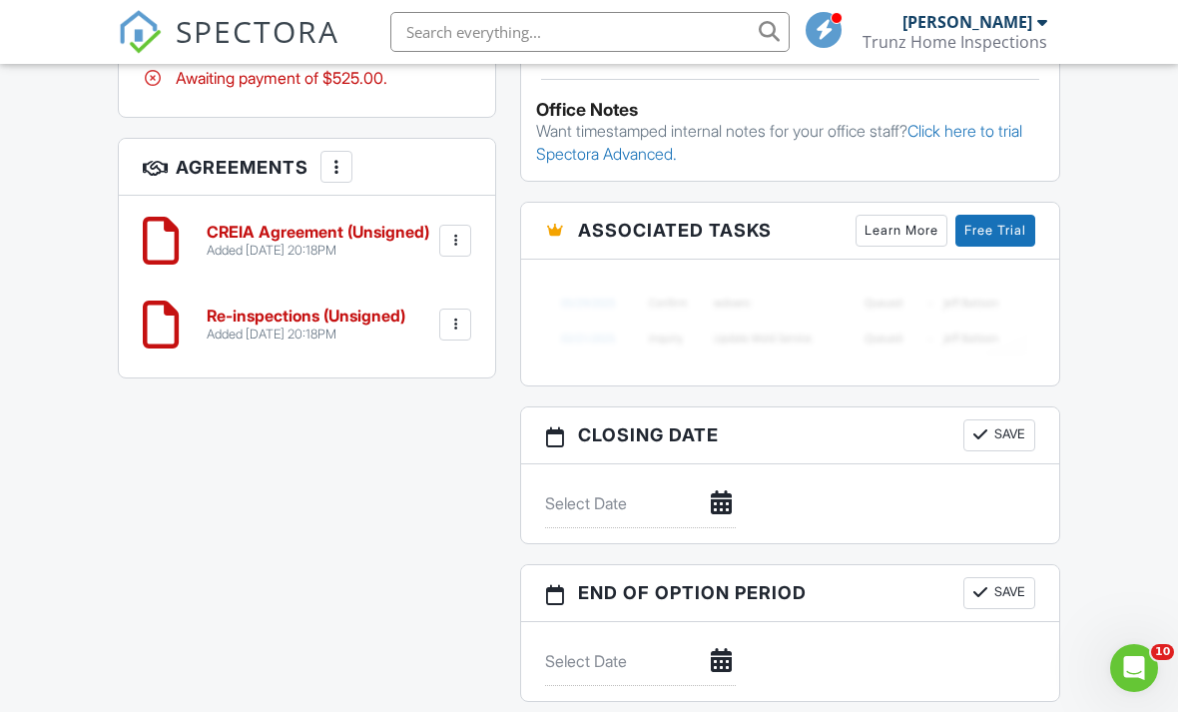
scroll to position [1513, 0]
